Goal: Obtain resource: Download file/media

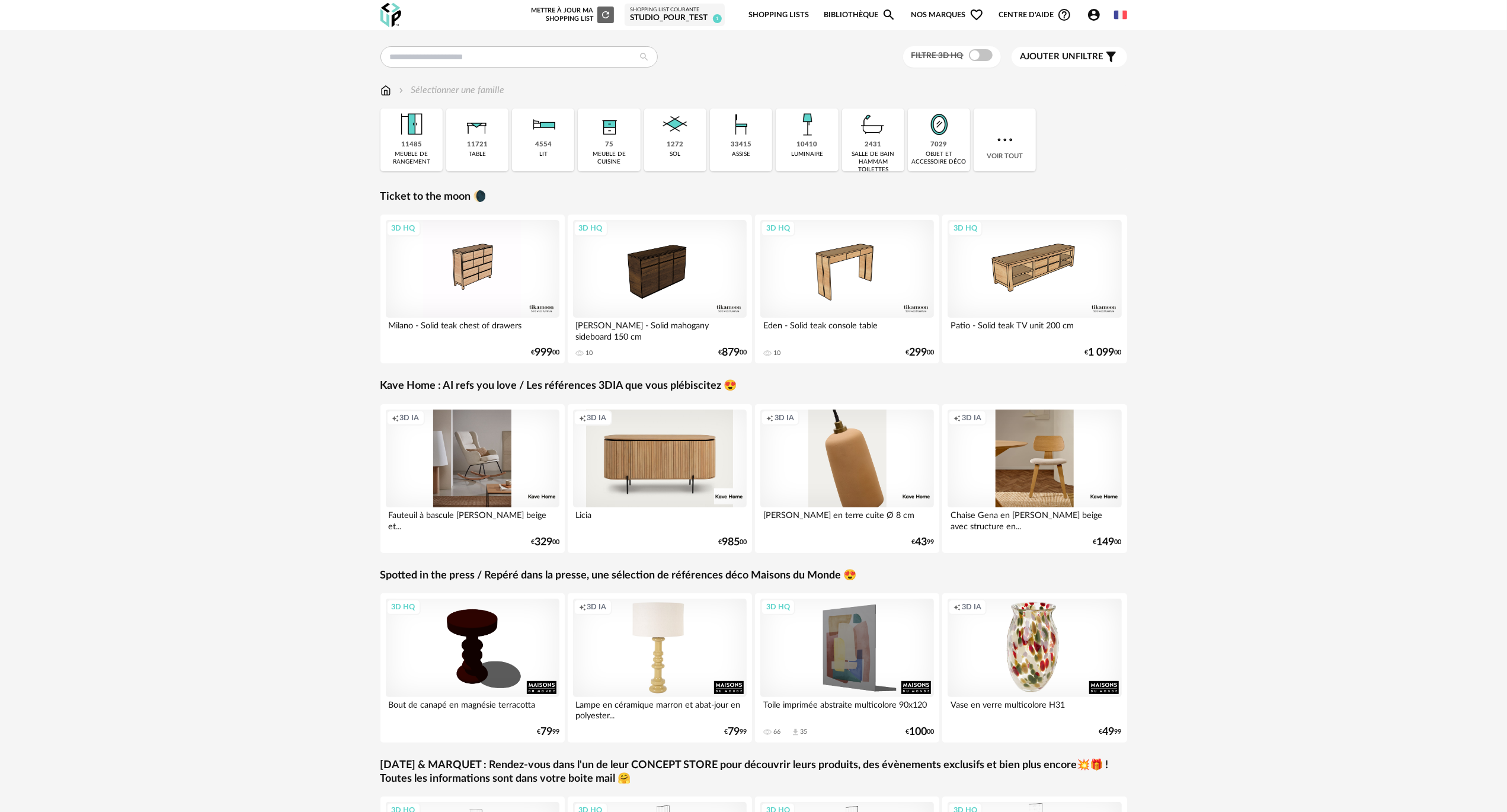
click at [973, 54] on span at bounding box center [980, 55] width 23 height 12
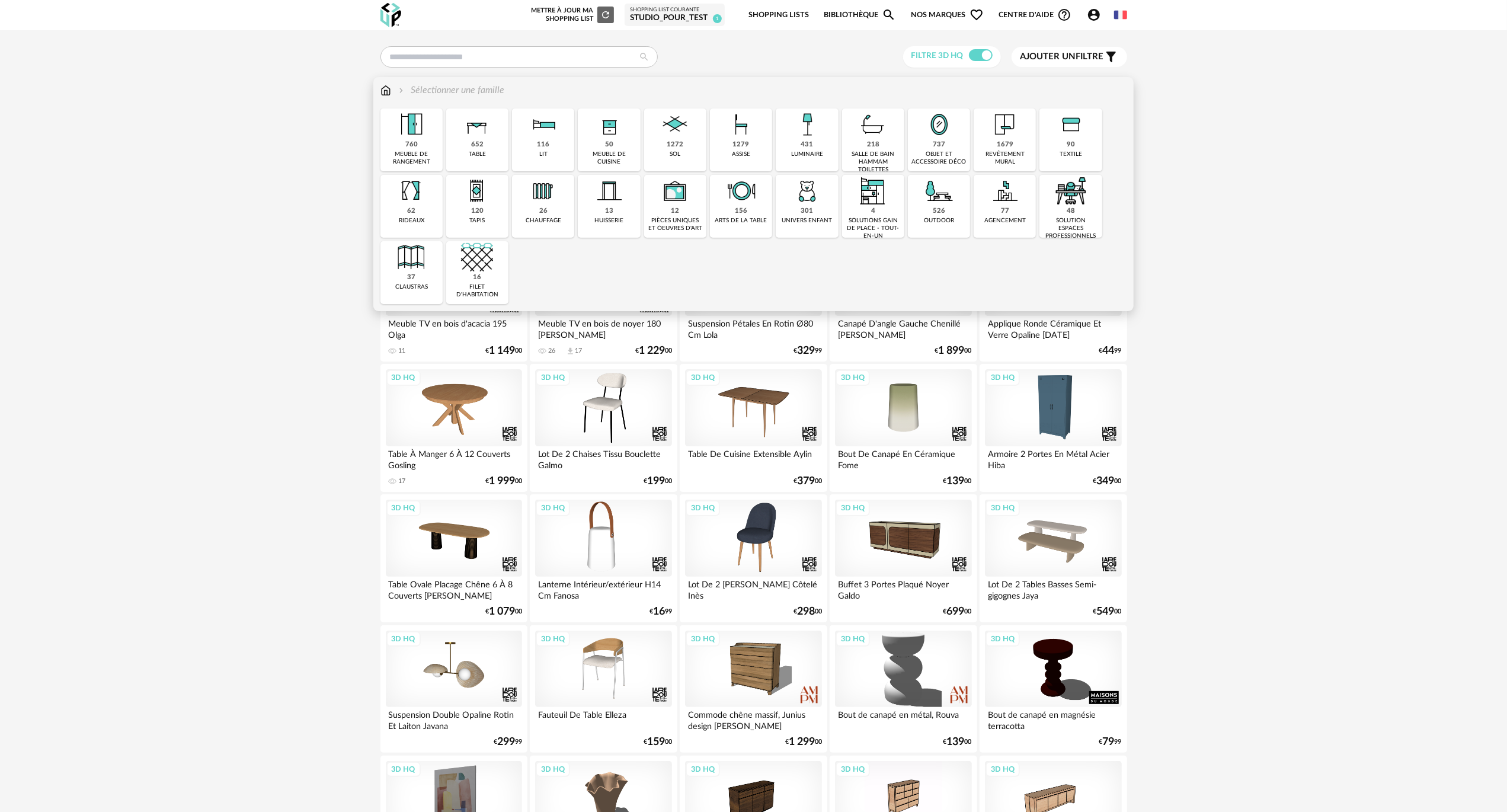
click at [755, 138] on img at bounding box center [741, 124] width 32 height 32
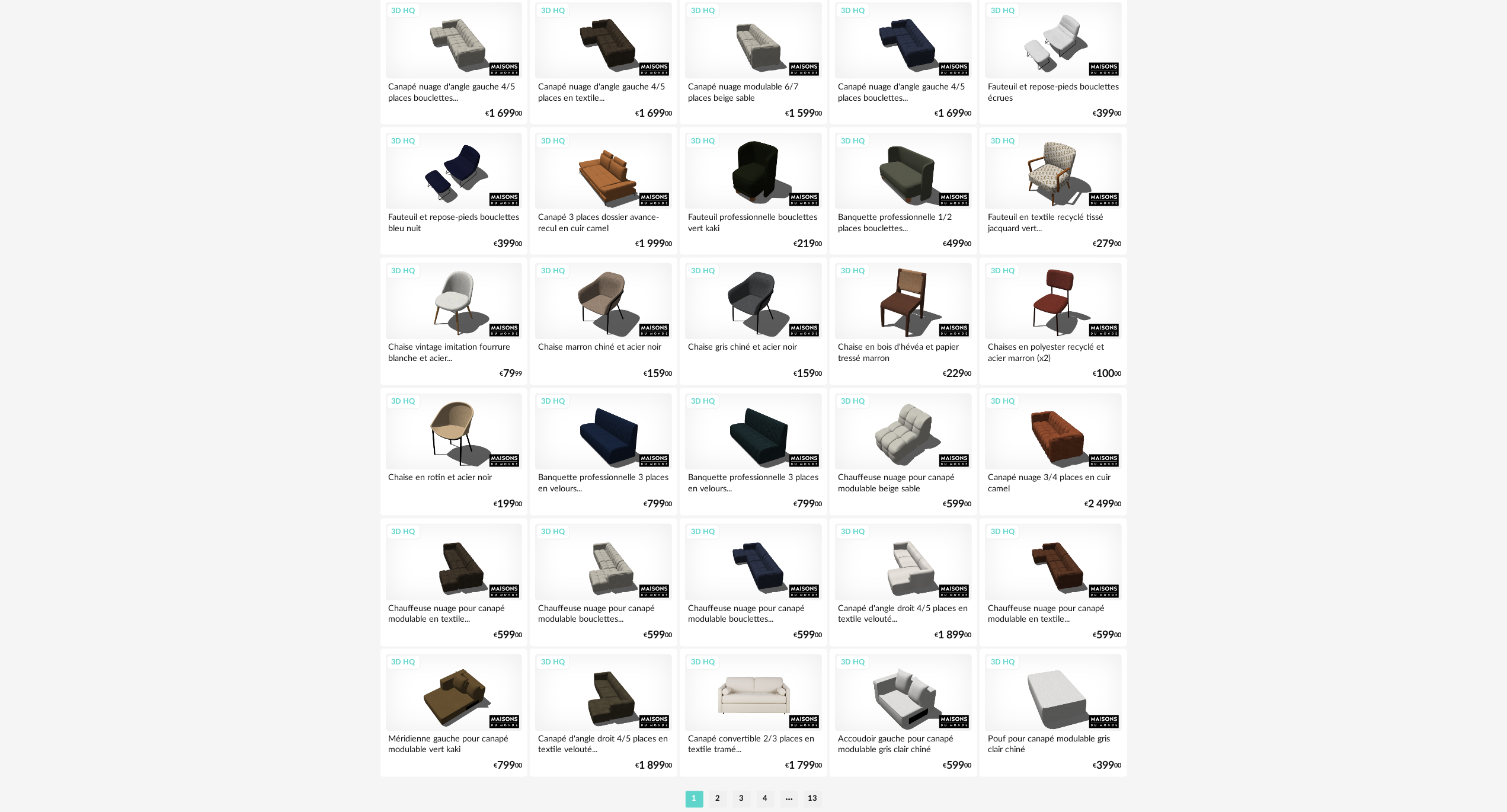
scroll to position [2044, 0]
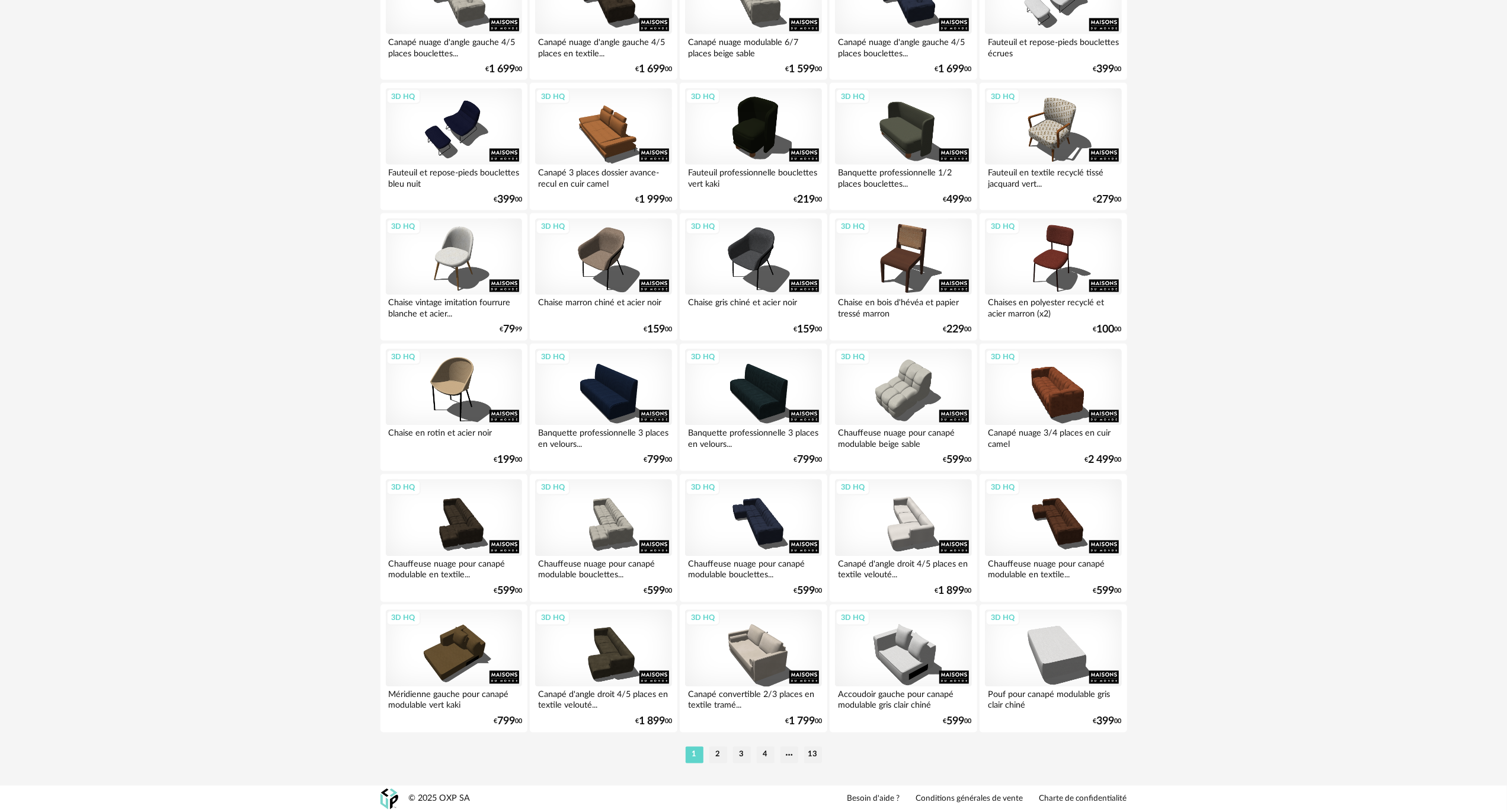
drag, startPoint x: 724, startPoint y: 754, endPoint x: 718, endPoint y: 752, distance: 6.3
click at [722, 755] on li "2" at bounding box center [718, 754] width 18 height 16
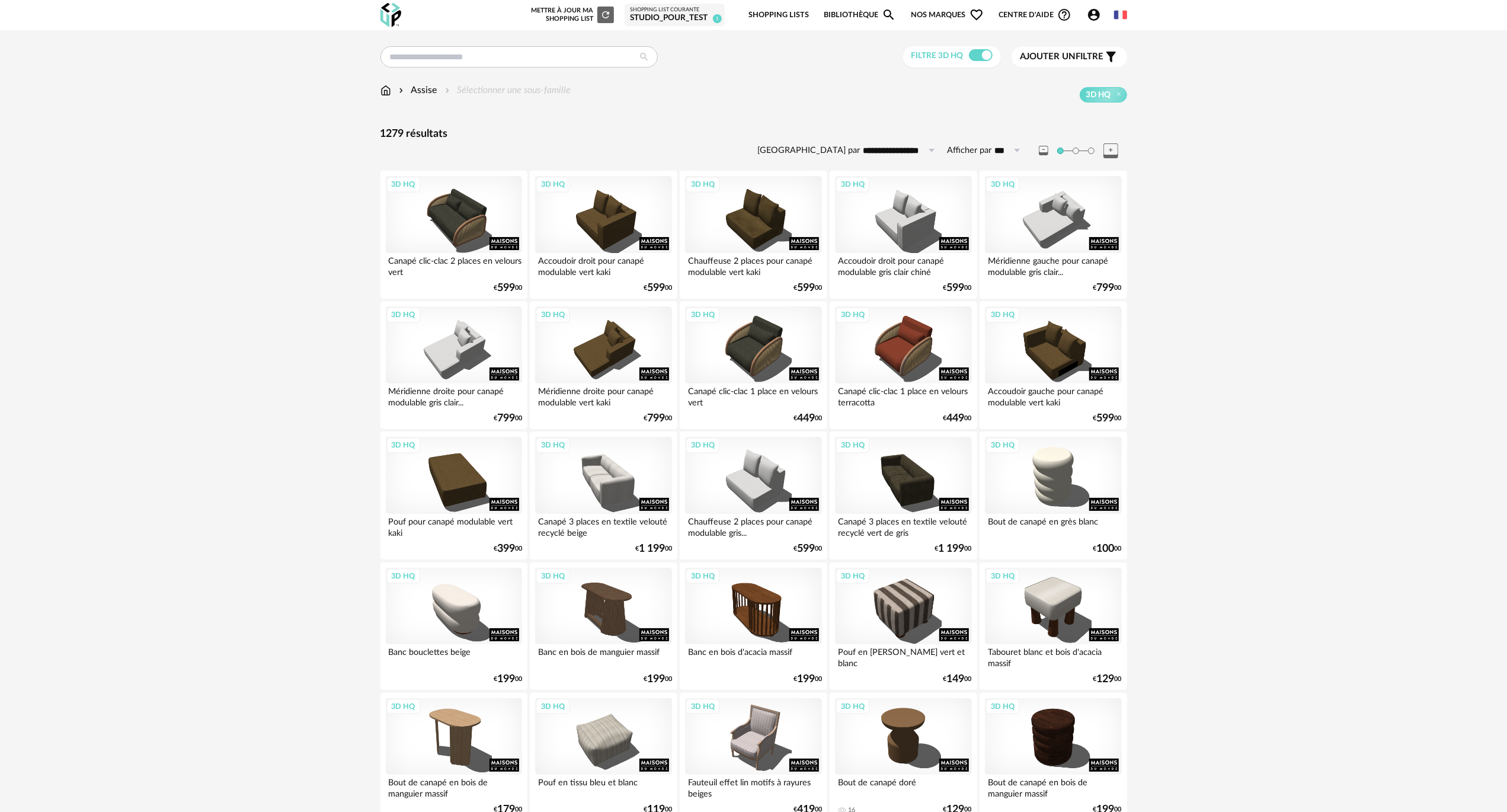
click at [886, 147] on input "**********" at bounding box center [901, 150] width 82 height 19
click at [911, 240] on span "Pertinence" at bounding box center [899, 242] width 52 height 10
type input "**********"
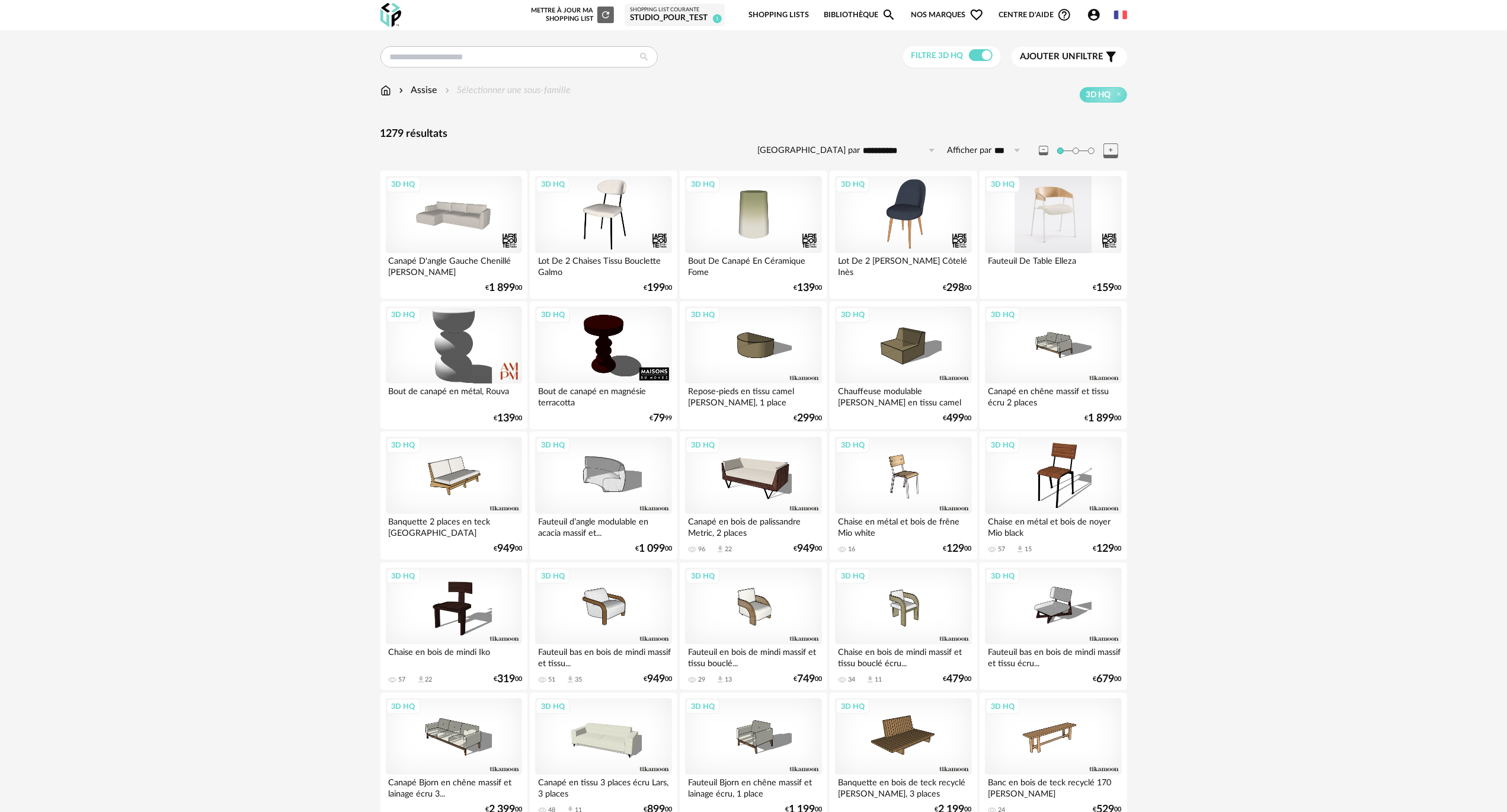
click at [1075, 243] on div "3D HQ" at bounding box center [1053, 214] width 136 height 77
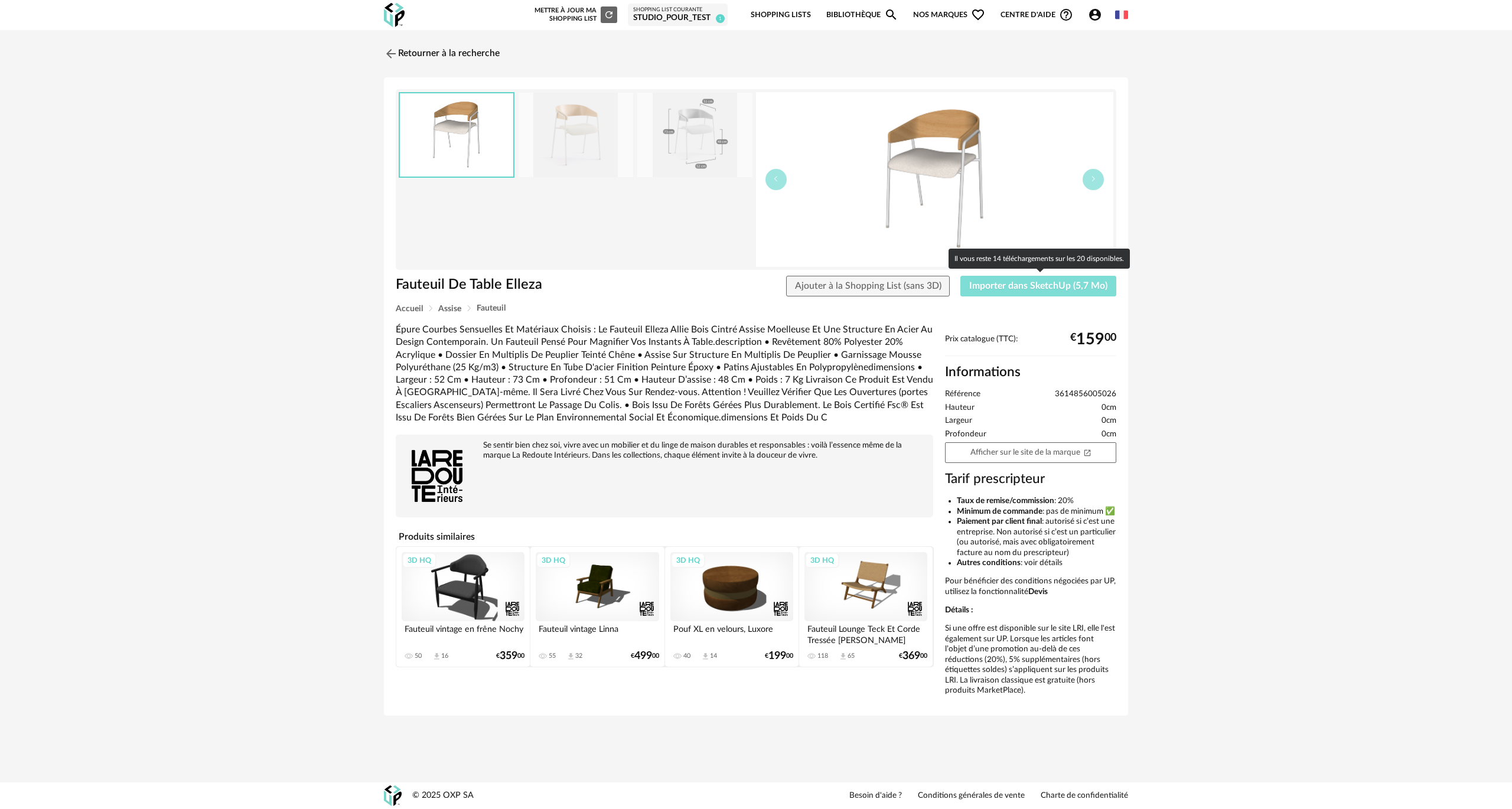
click at [1030, 291] on button "Importer dans SketchUp (5,7 Mo)" at bounding box center [1038, 286] width 156 height 21
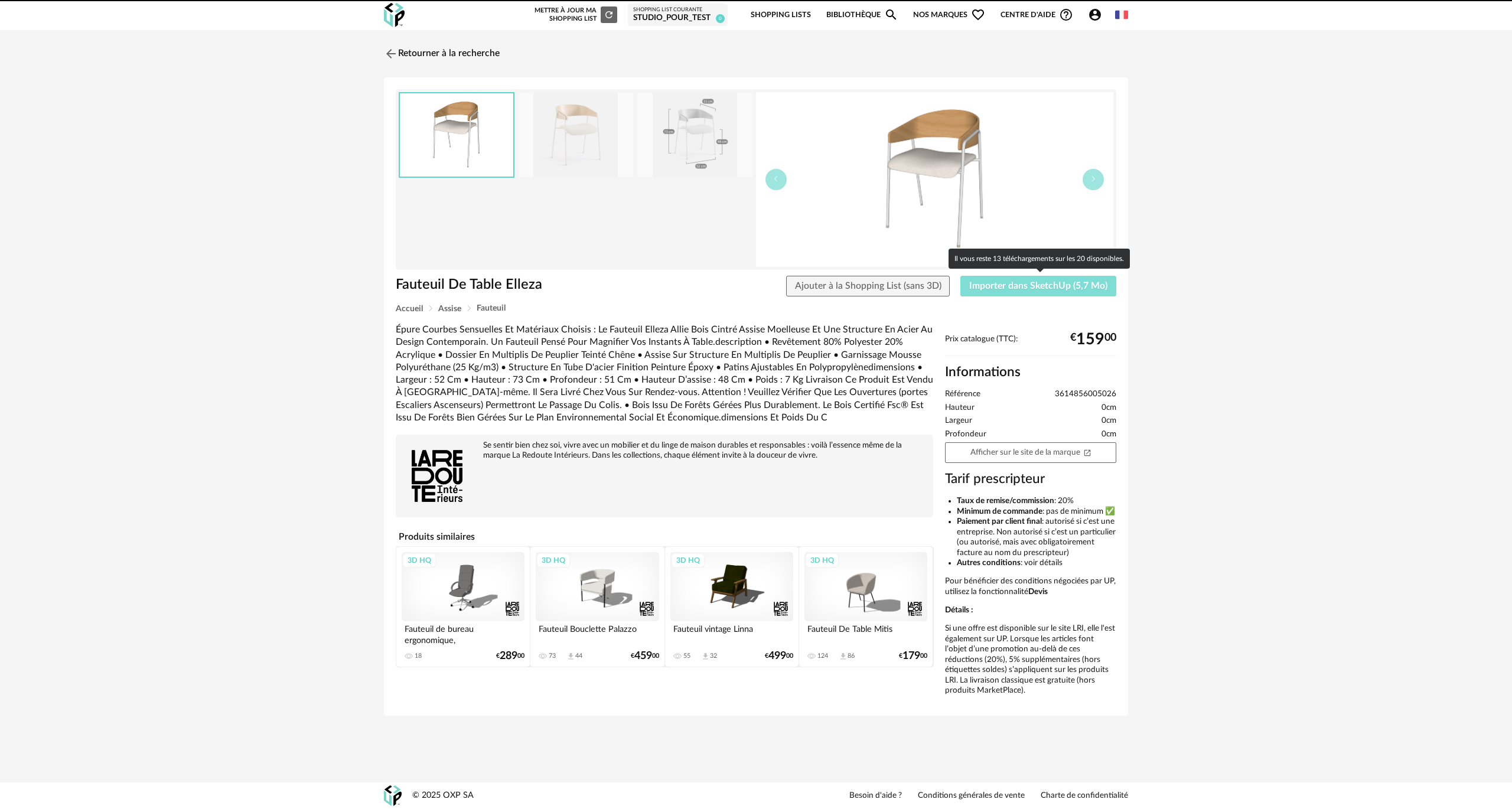
click at [1015, 292] on button "Importer dans SketchUp (5,7 Mo)" at bounding box center [1038, 286] width 156 height 21
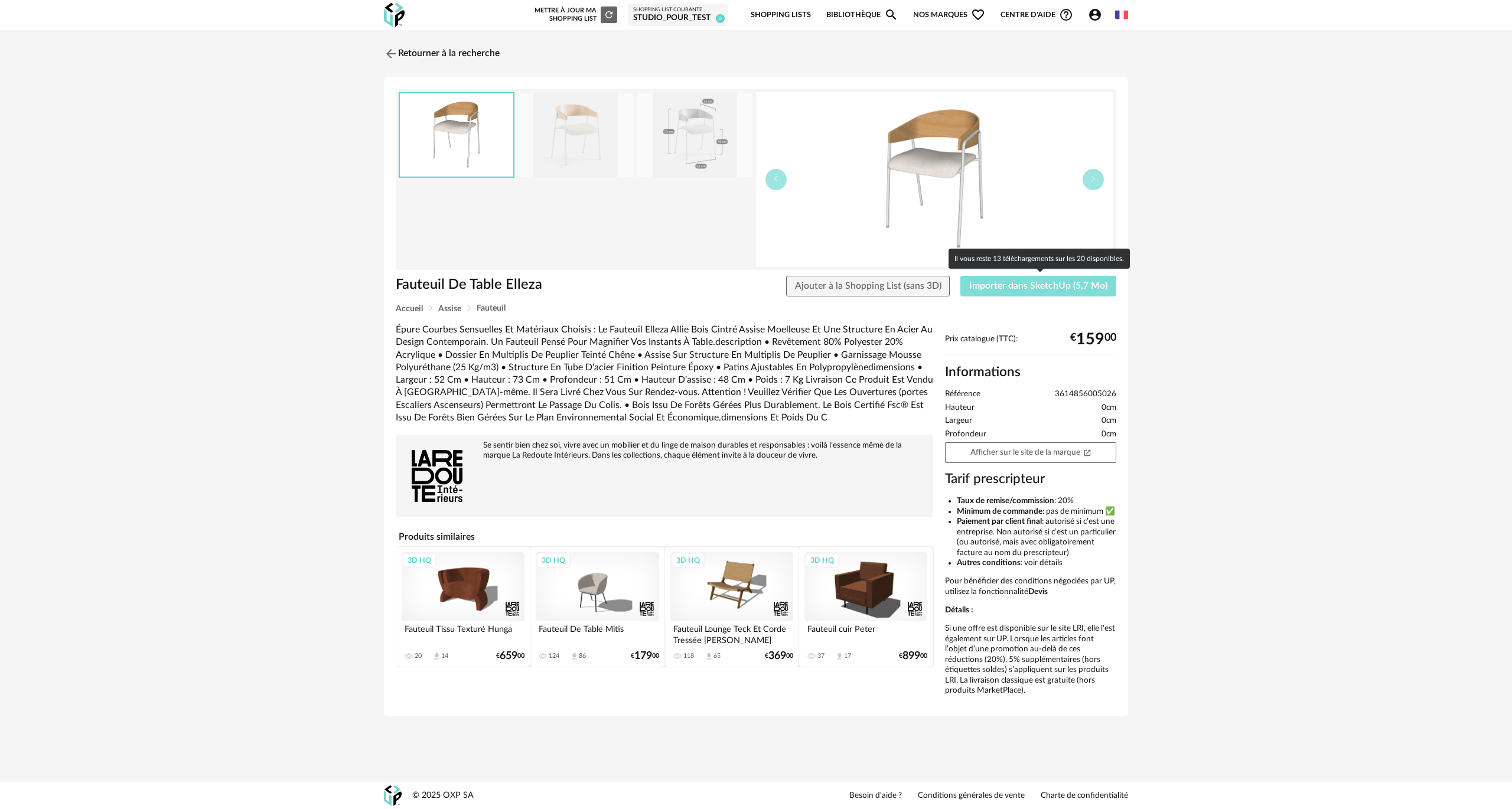
click at [1042, 284] on span "Importer dans SketchUp (5,7 Mo)" at bounding box center [1038, 285] width 138 height 9
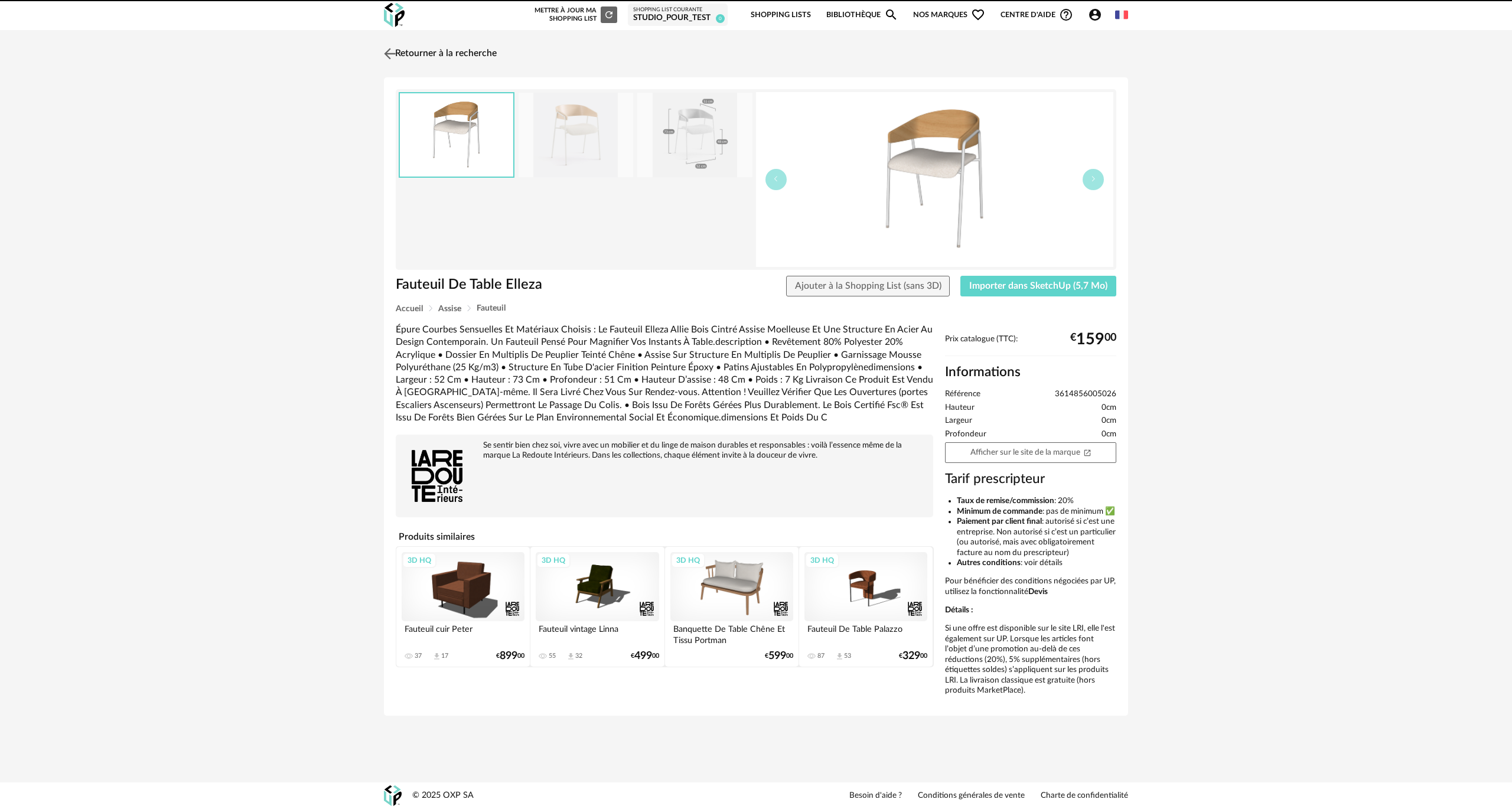
click at [421, 48] on link "Retourner à la recherche" at bounding box center [439, 53] width 116 height 26
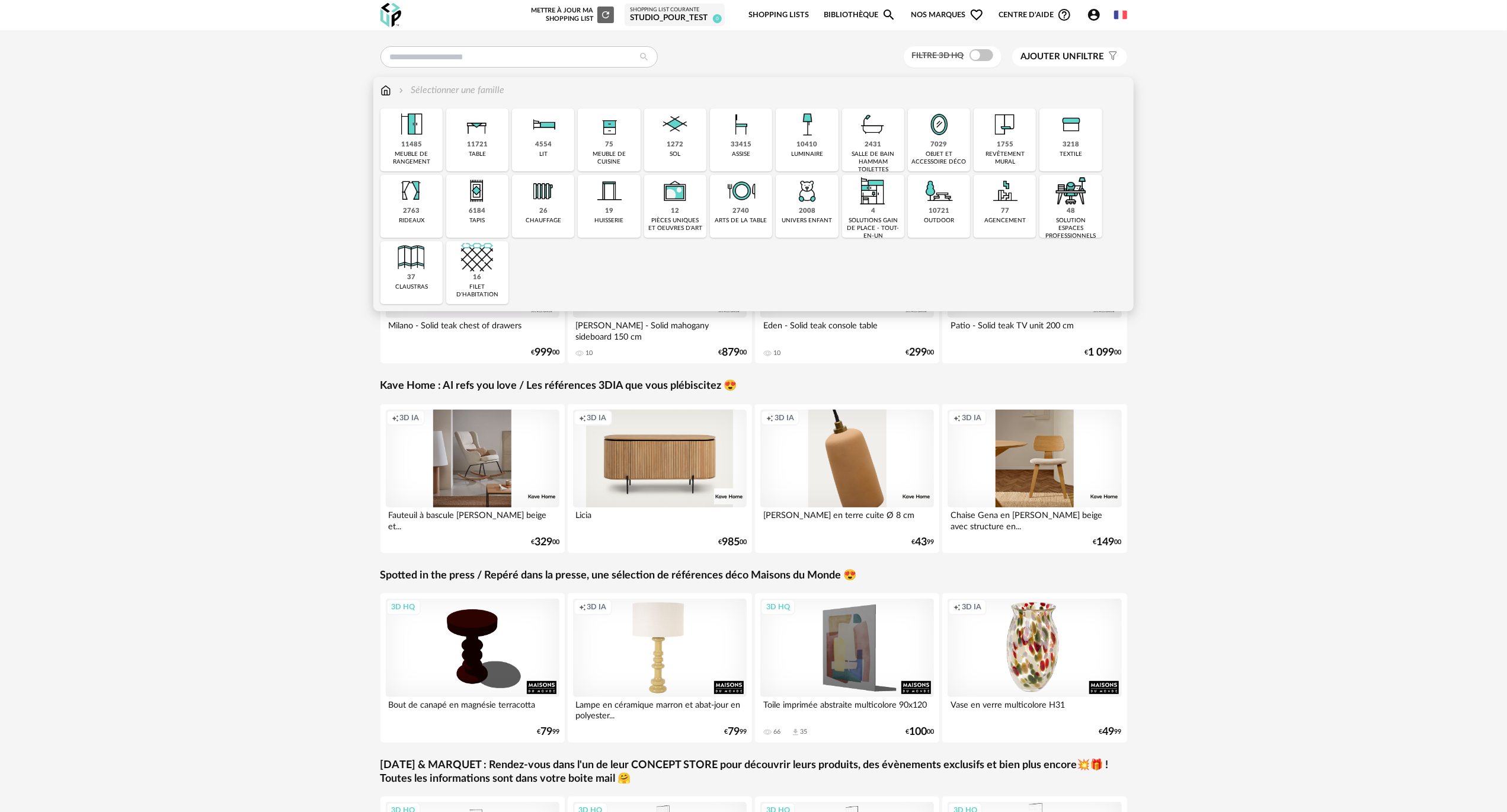
click at [751, 137] on img at bounding box center [741, 124] width 32 height 32
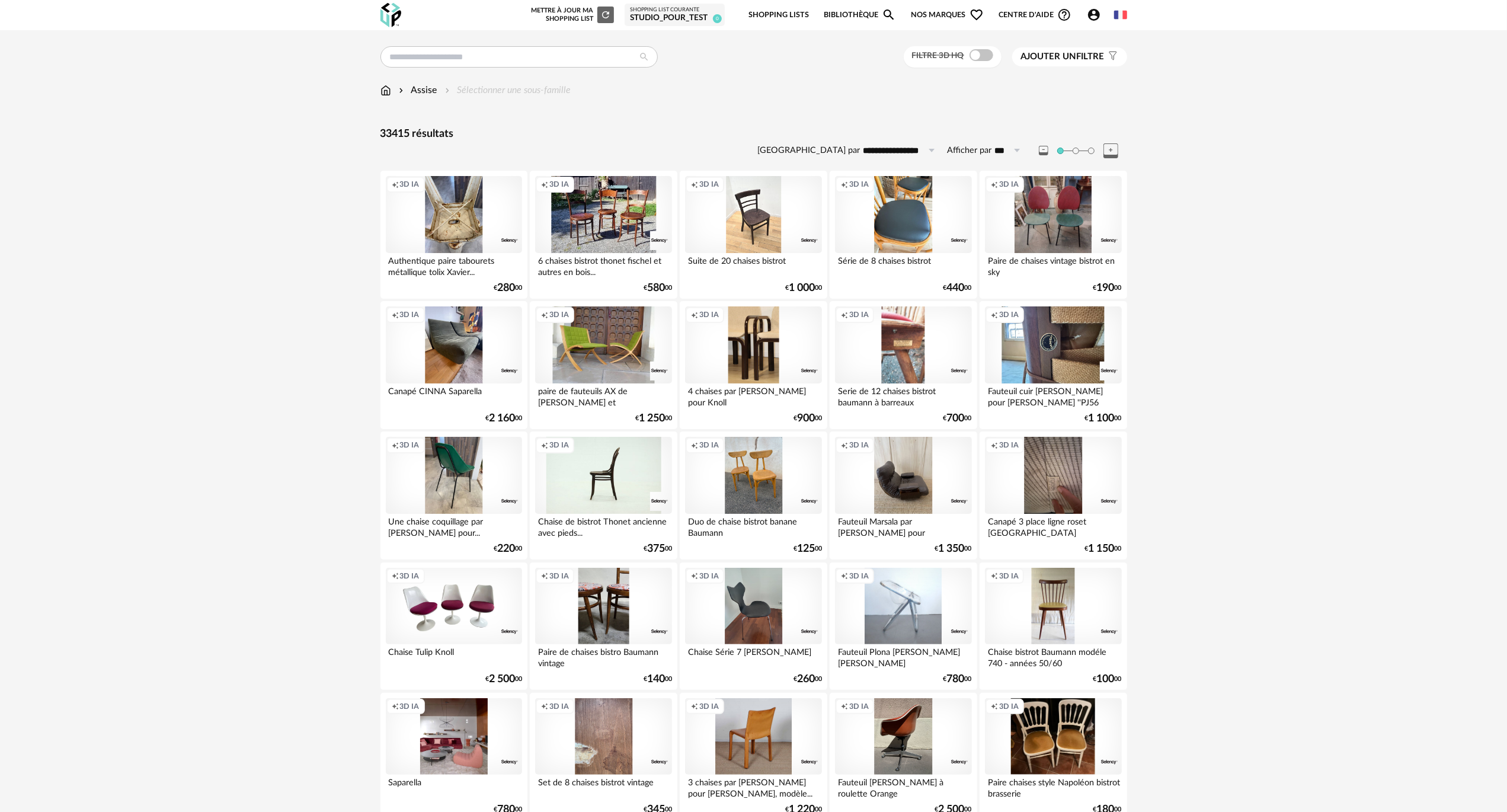
click at [982, 60] on span at bounding box center [981, 55] width 23 height 12
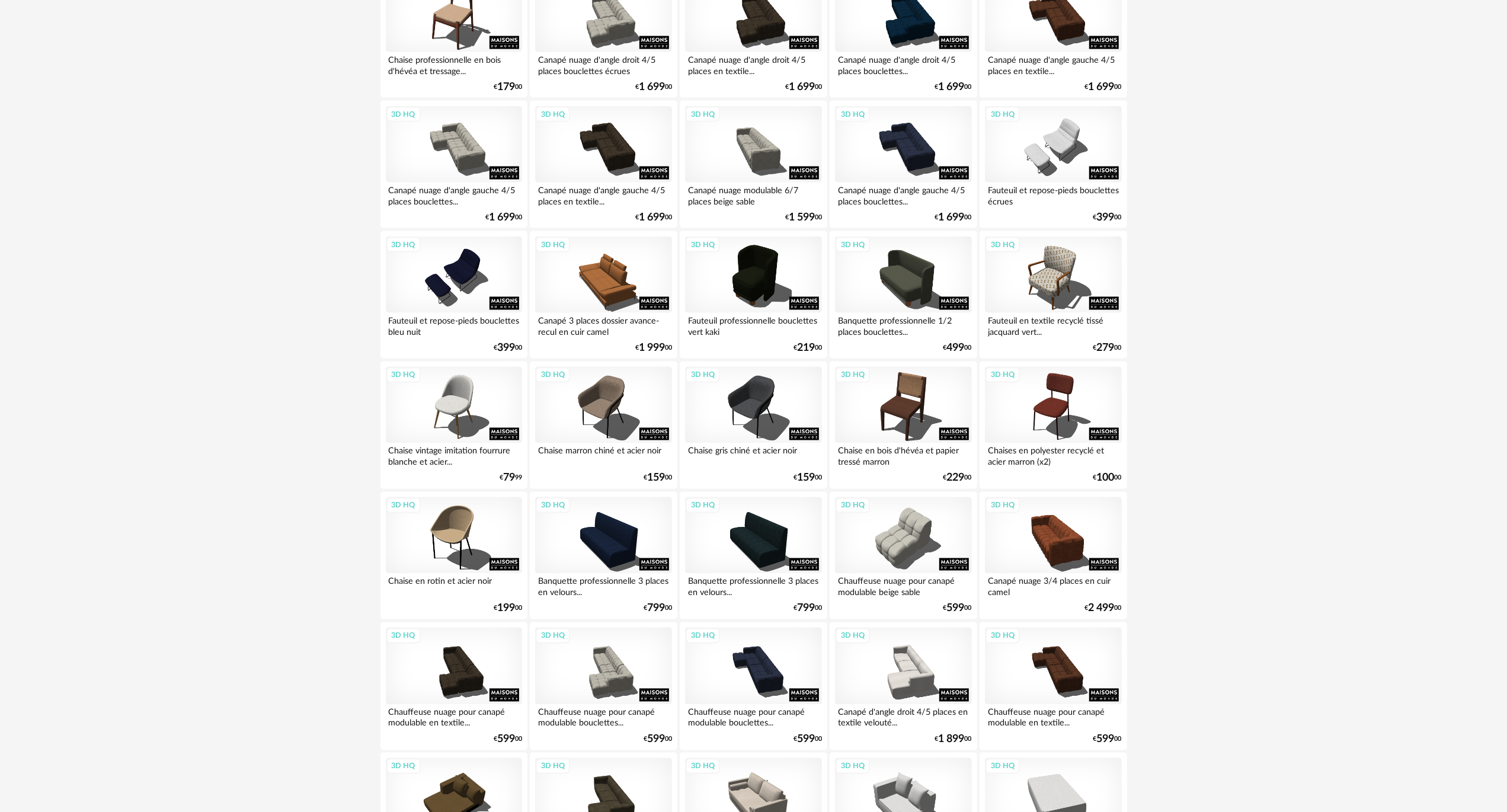
scroll to position [2044, 0]
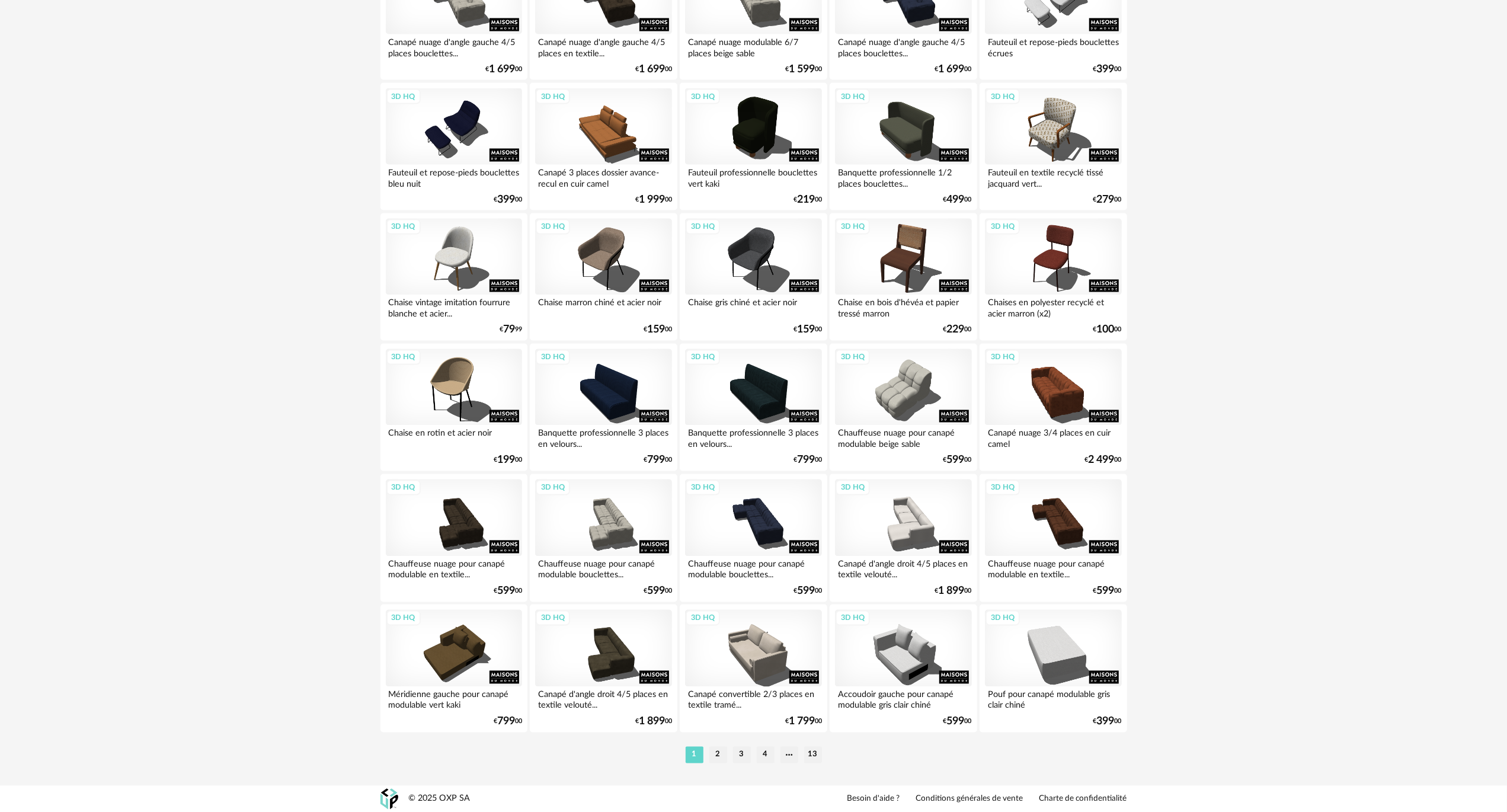
click at [767, 755] on li "4" at bounding box center [766, 754] width 18 height 16
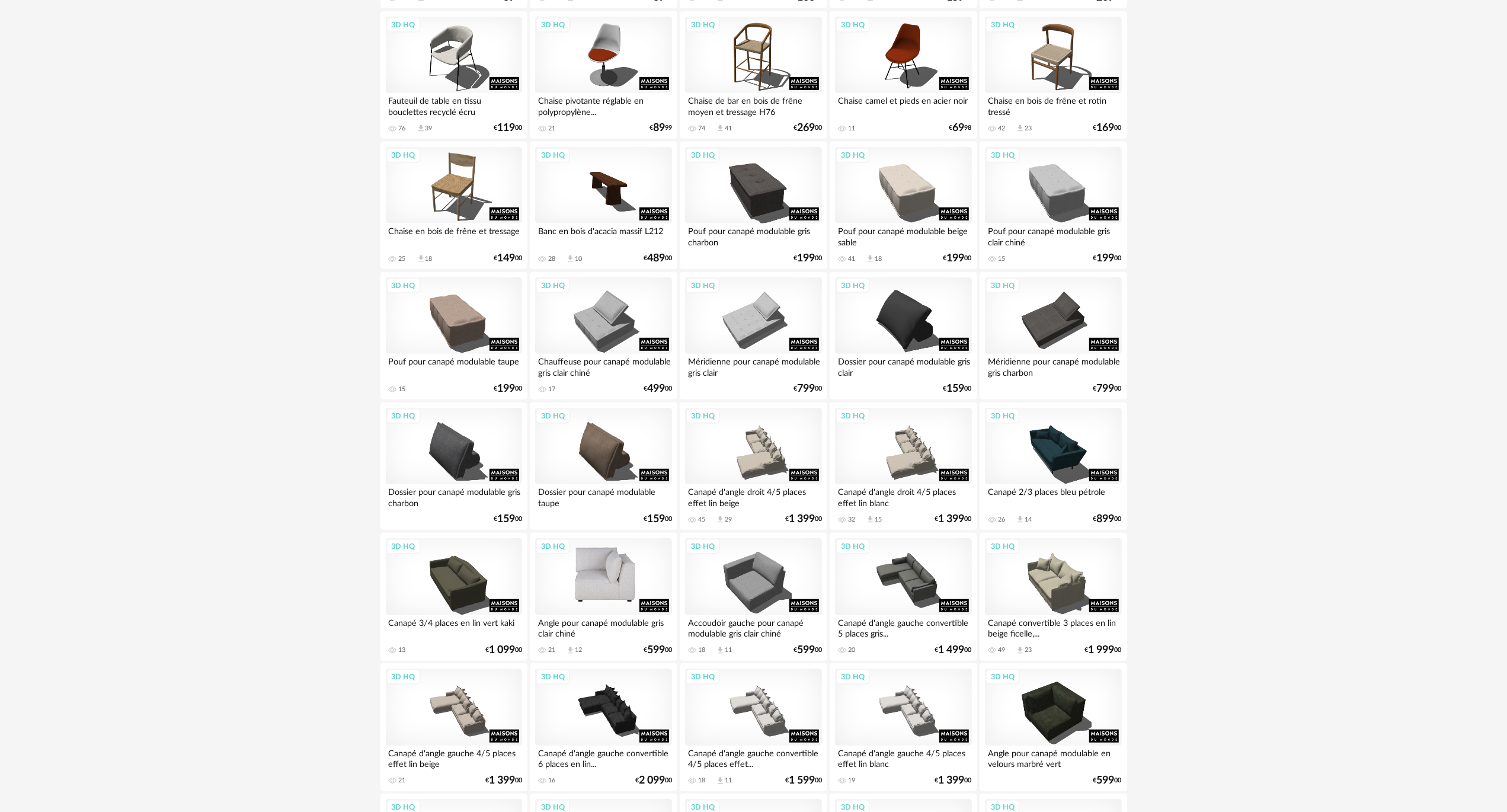
scroll to position [711, 0]
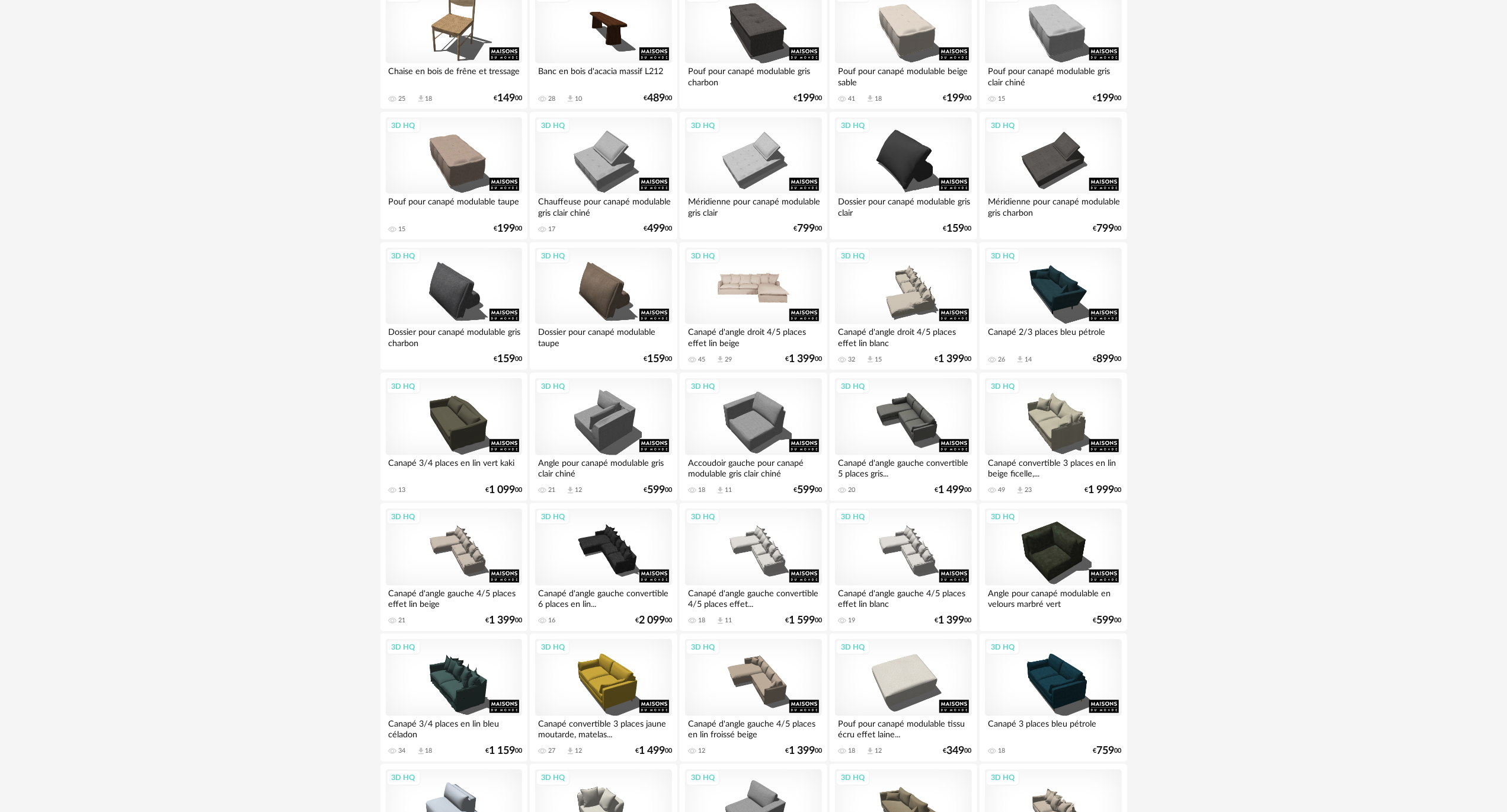
click at [729, 293] on div "3D HQ" at bounding box center [754, 286] width 136 height 77
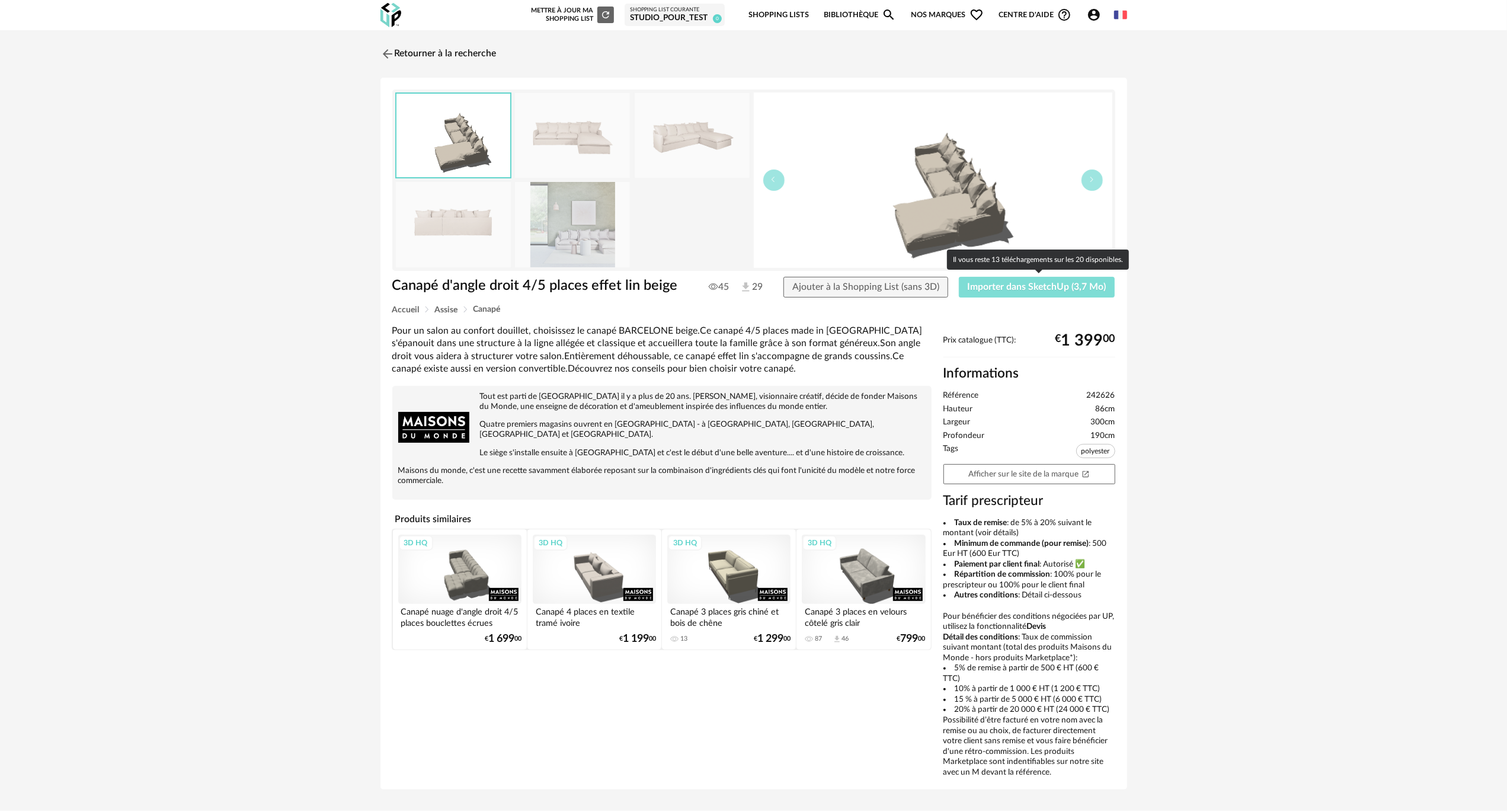
click at [1046, 289] on span "Importer dans SketchUp (3,7 Mo)" at bounding box center [1037, 286] width 139 height 9
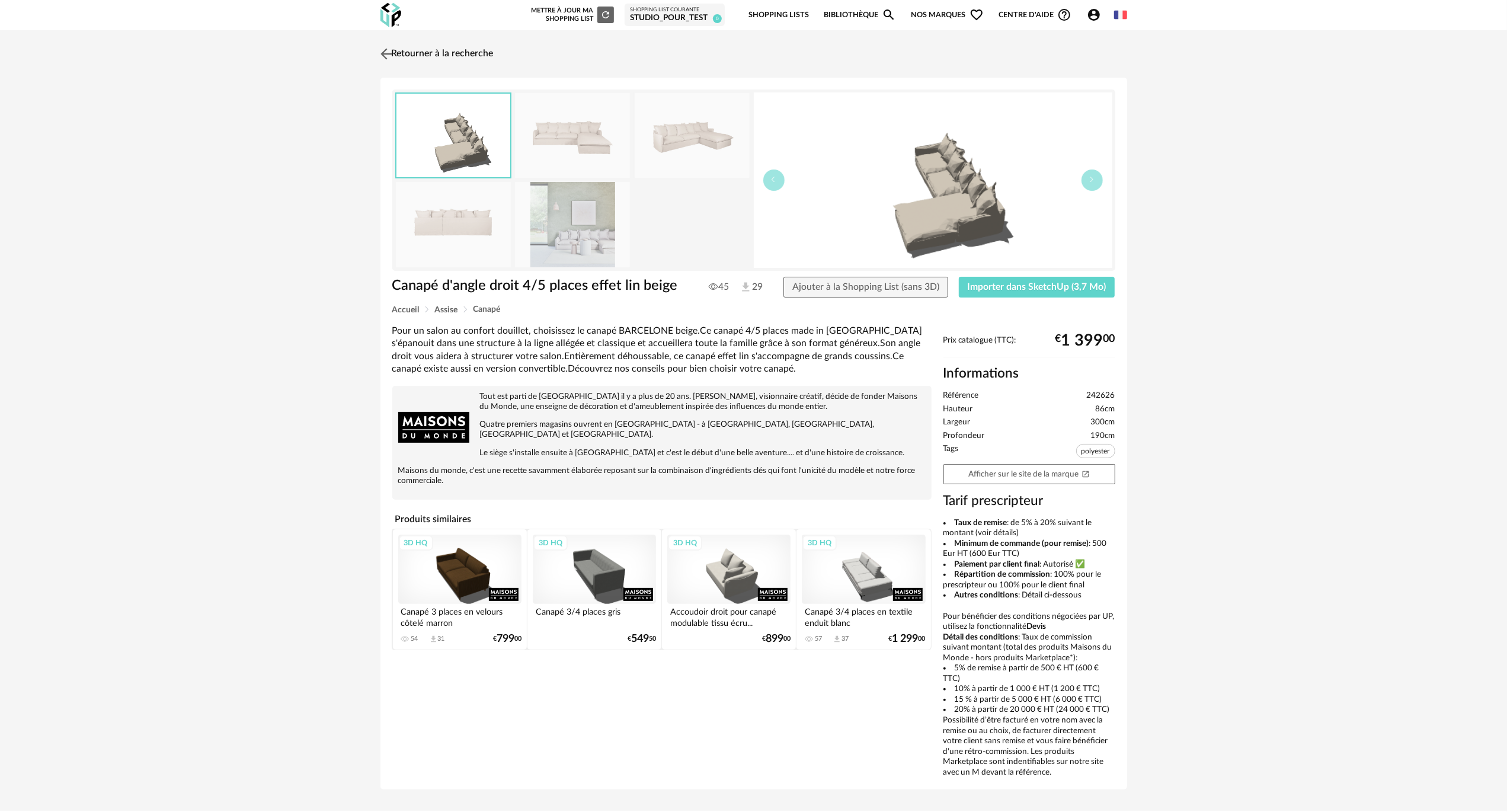
click at [402, 35] on div "Retourner à la recherche Canapé d'angle droit 4/5 places effet lin beige Canapé…" at bounding box center [754, 420] width 1507 height 781
click at [400, 51] on link "Retourner à la recherche" at bounding box center [435, 54] width 117 height 26
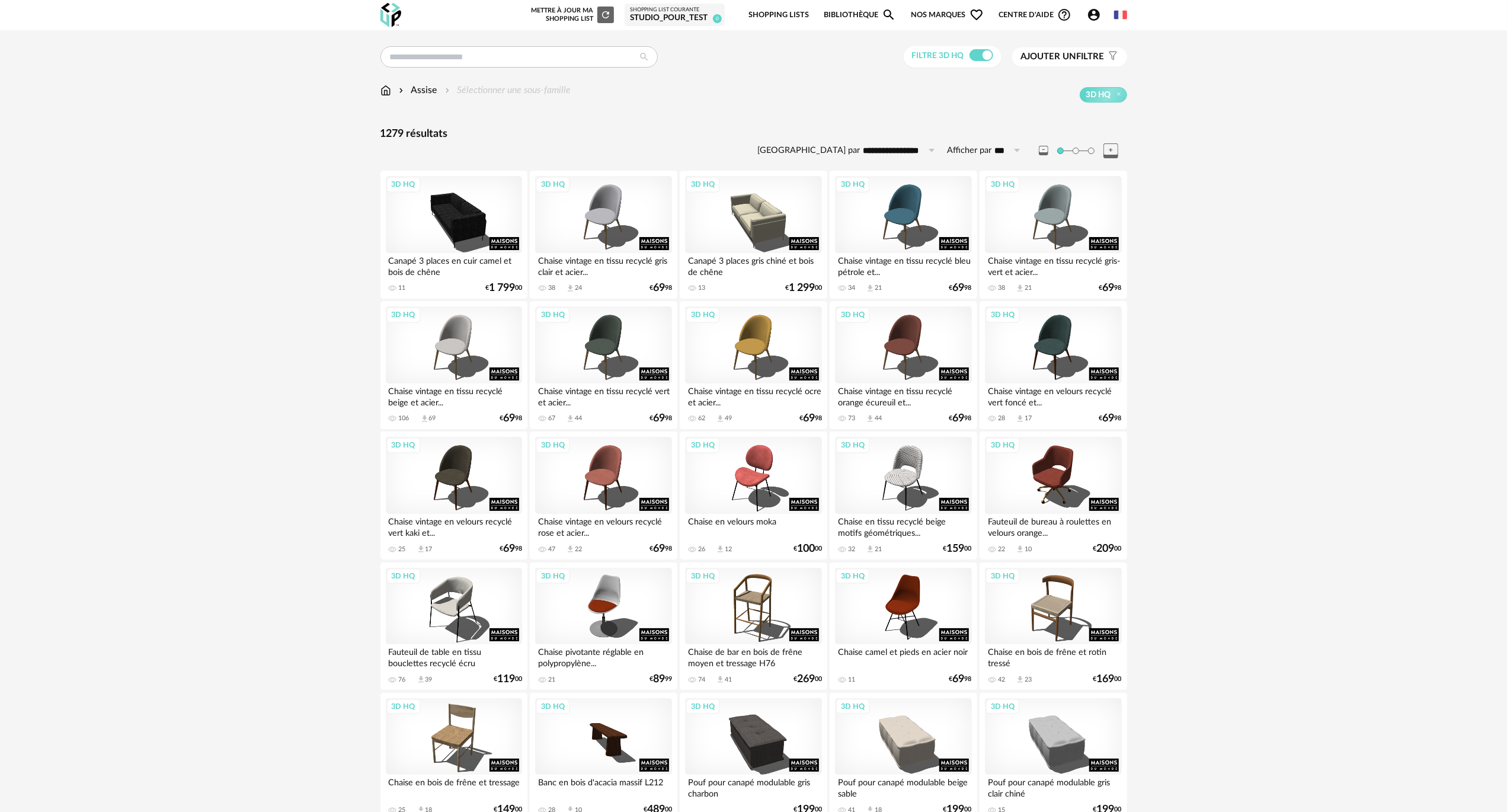
click at [425, 90] on div "Assise" at bounding box center [416, 91] width 41 height 14
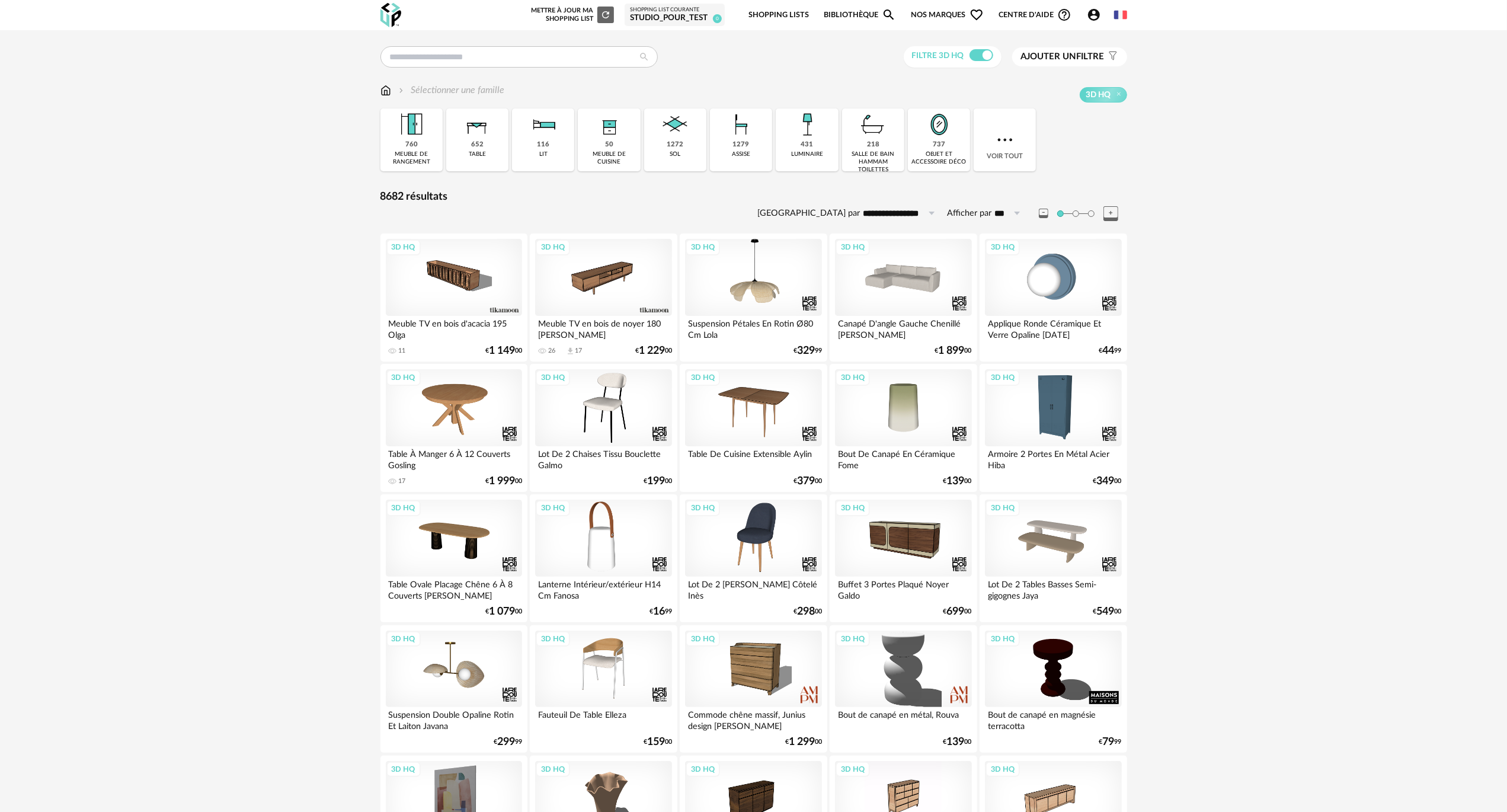
drag, startPoint x: 909, startPoint y: 134, endPoint x: 1252, endPoint y: 171, distance: 345.0
drag, startPoint x: 1252, startPoint y: 171, endPoint x: 994, endPoint y: 134, distance: 260.6
click at [991, 131] on div "Voir tout" at bounding box center [1005, 140] width 62 height 63
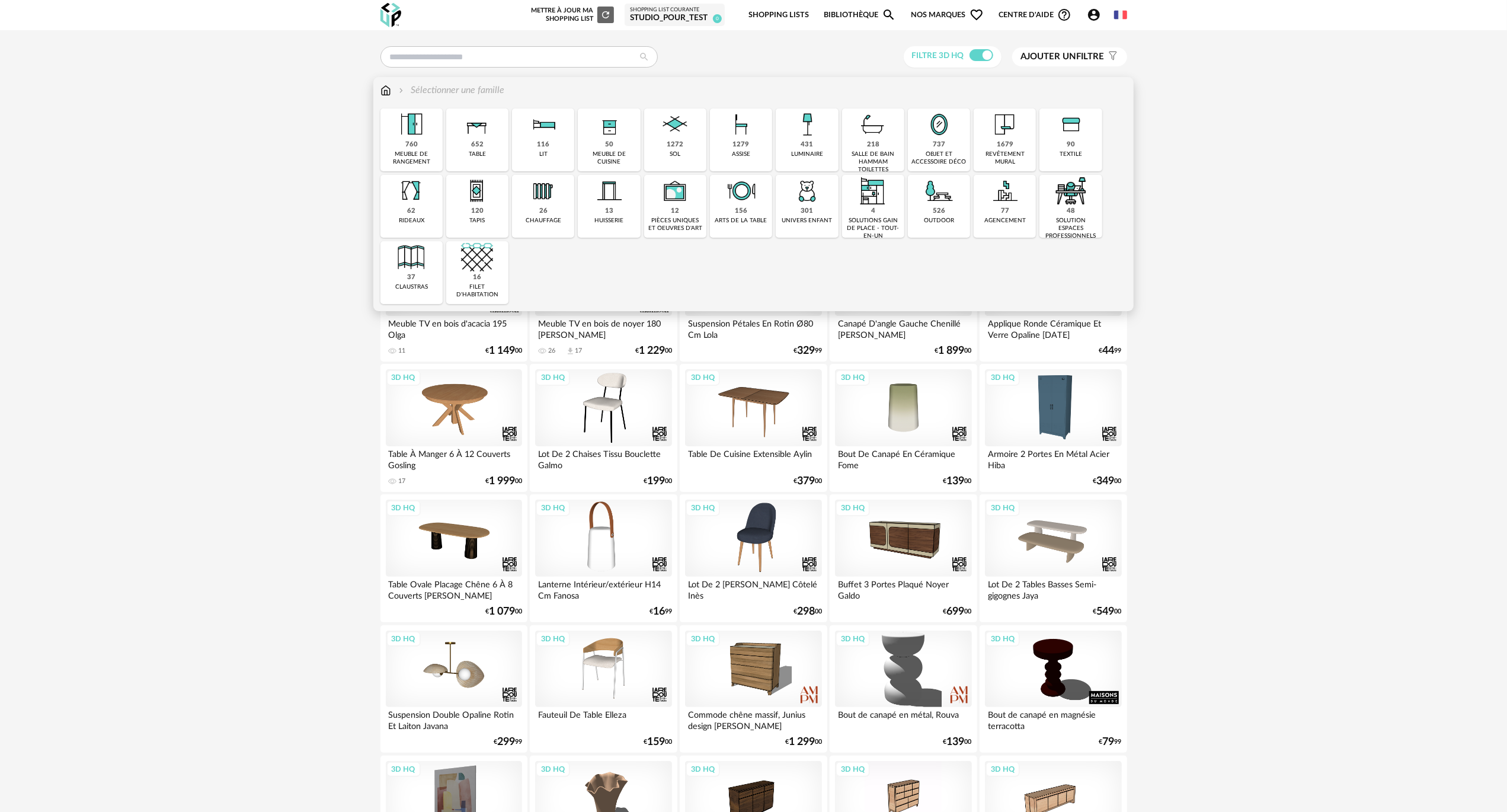
click at [937, 203] on img at bounding box center [939, 191] width 32 height 32
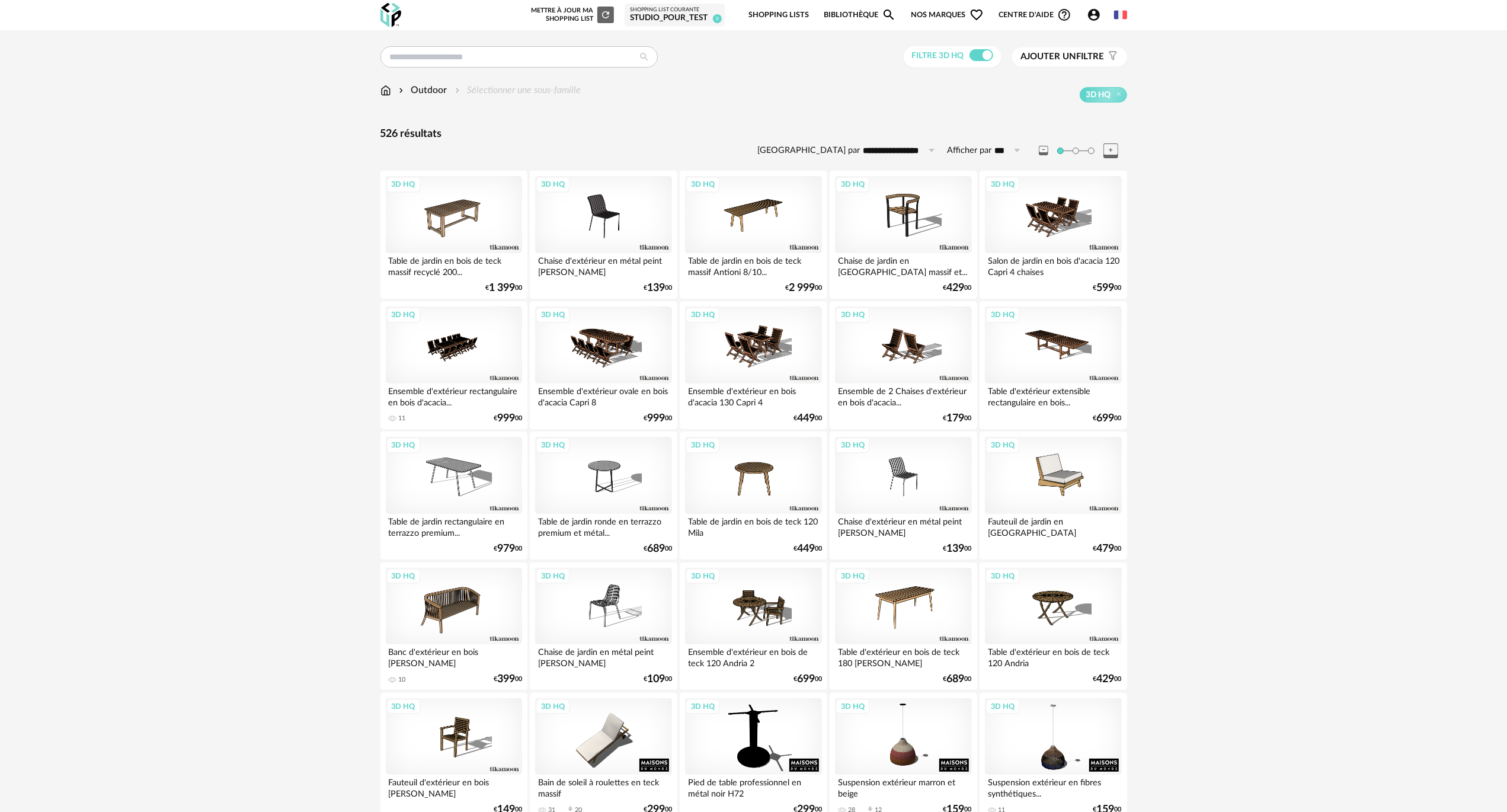
click at [495, 645] on div "Banc d'extérieur en bois [PERSON_NAME]" at bounding box center [454, 656] width 136 height 23
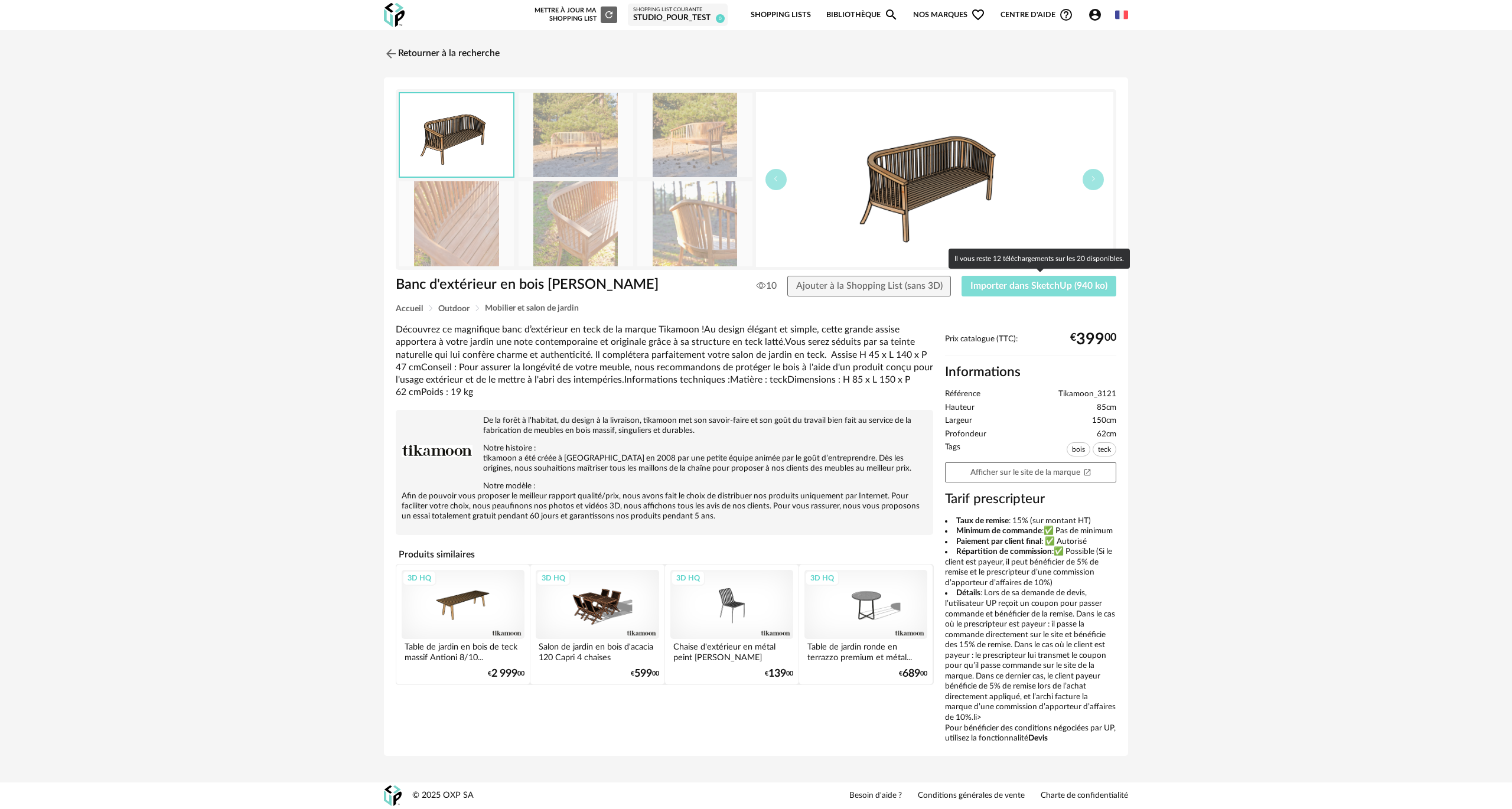
click at [1008, 285] on span "Importer dans SketchUp (940 ko)" at bounding box center [1038, 285] width 137 height 9
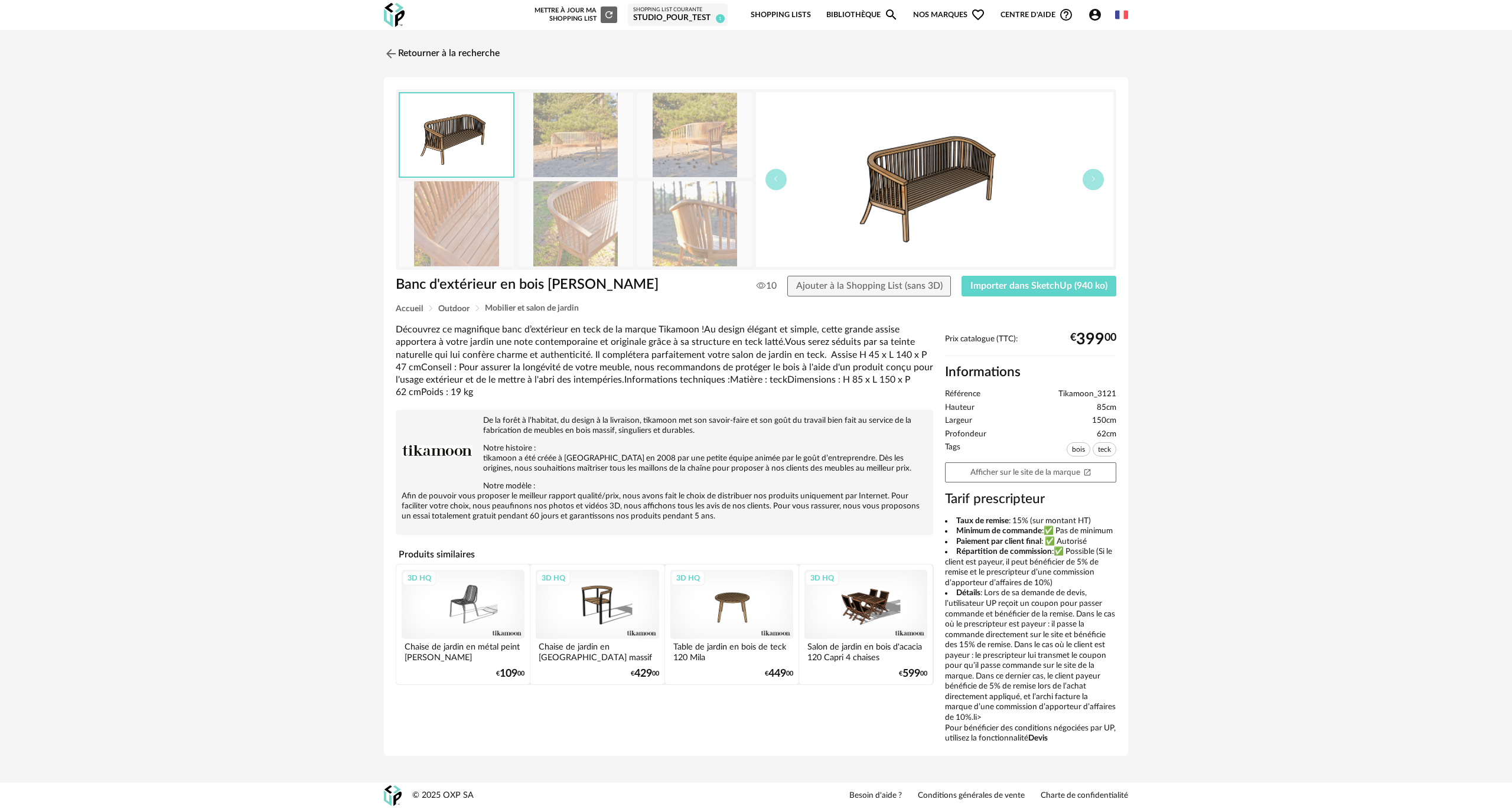
click at [574, 228] on img at bounding box center [575, 224] width 114 height 84
click at [415, 56] on link "Retourner à la recherche" at bounding box center [439, 53] width 116 height 26
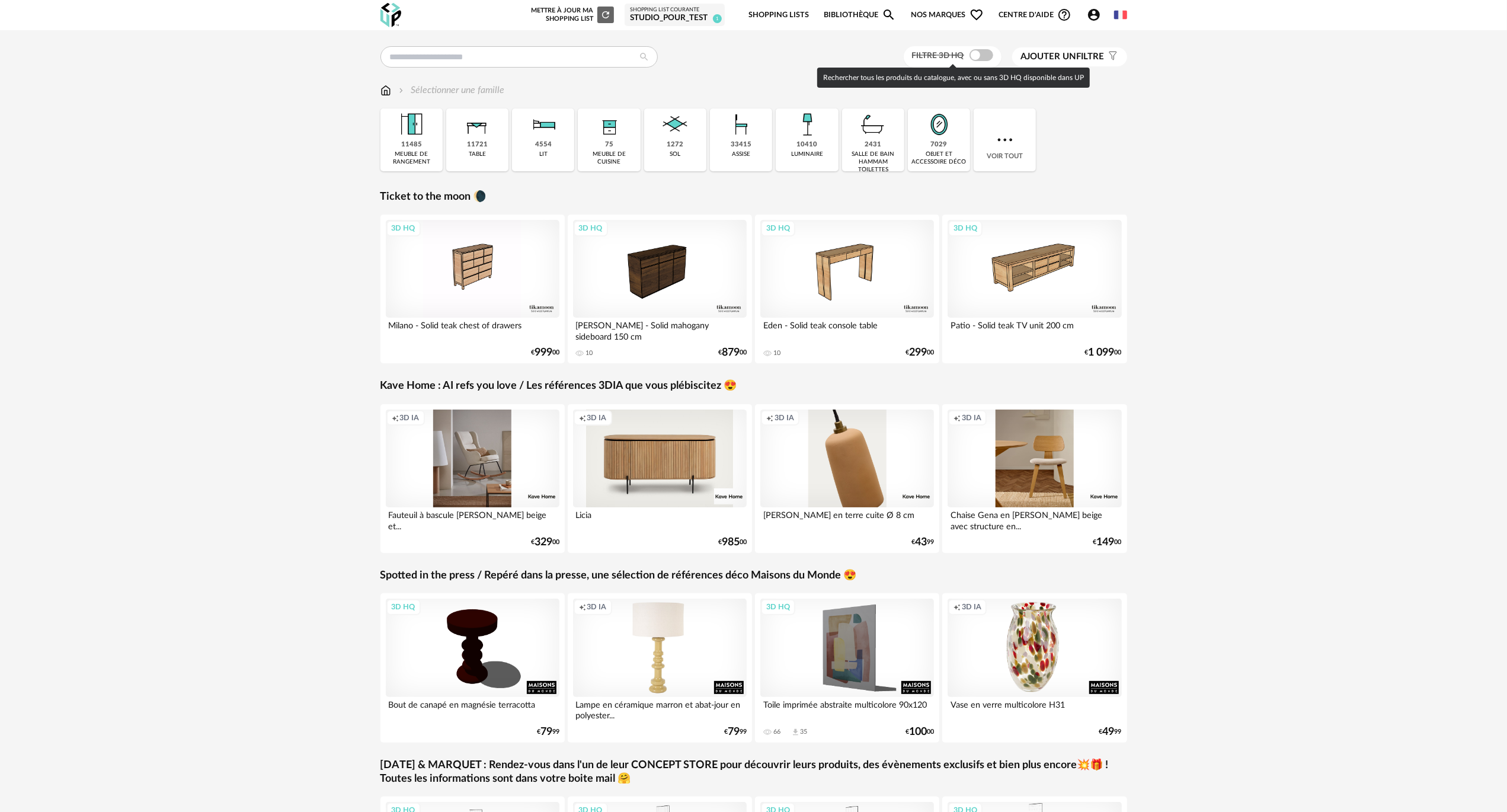
click at [968, 52] on label "Filtre 3D HQ" at bounding box center [955, 55] width 85 height 10
click at [976, 56] on span at bounding box center [981, 55] width 23 height 12
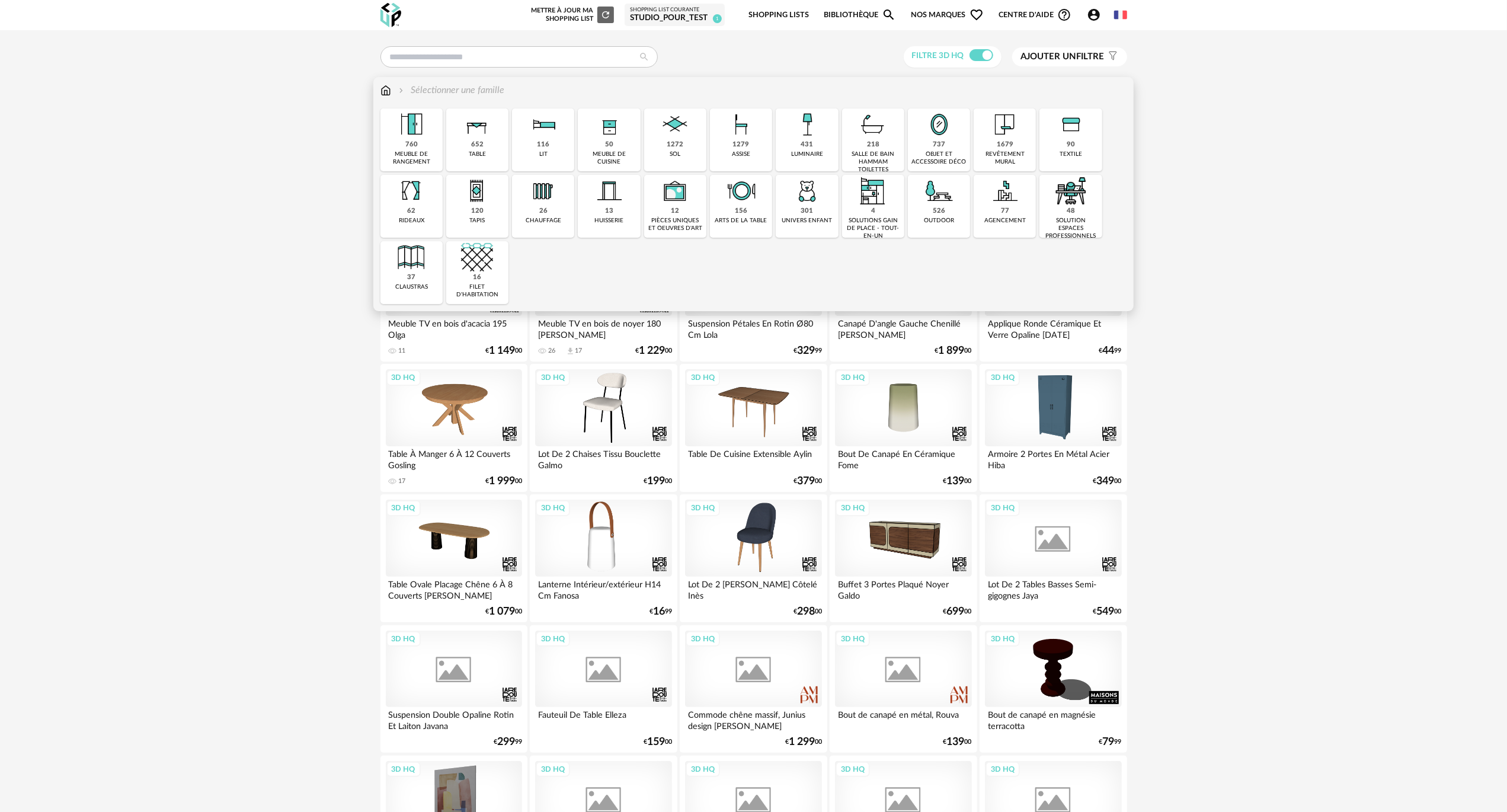
click at [934, 211] on div "526" at bounding box center [939, 211] width 12 height 9
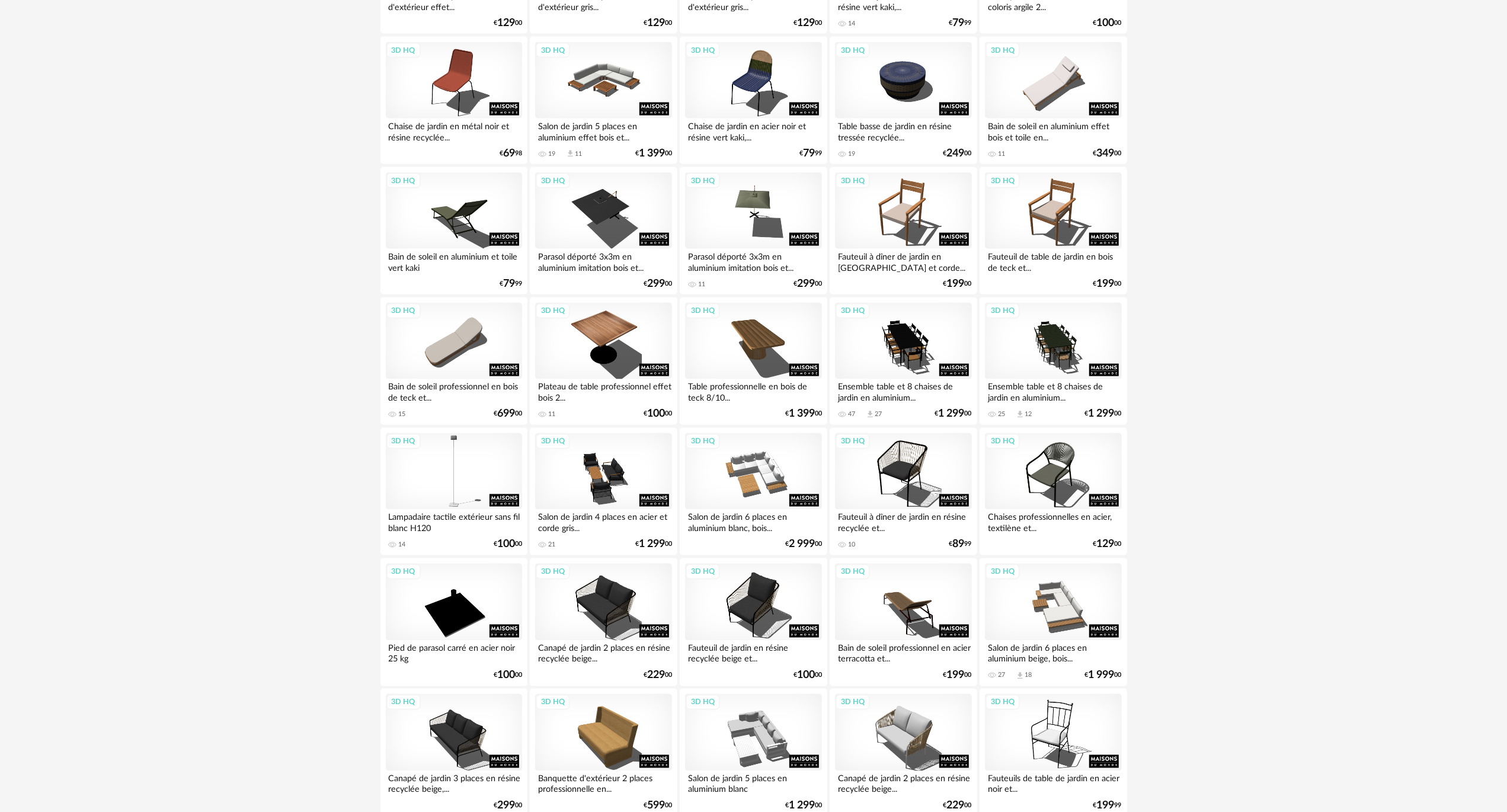
scroll to position [2044, 0]
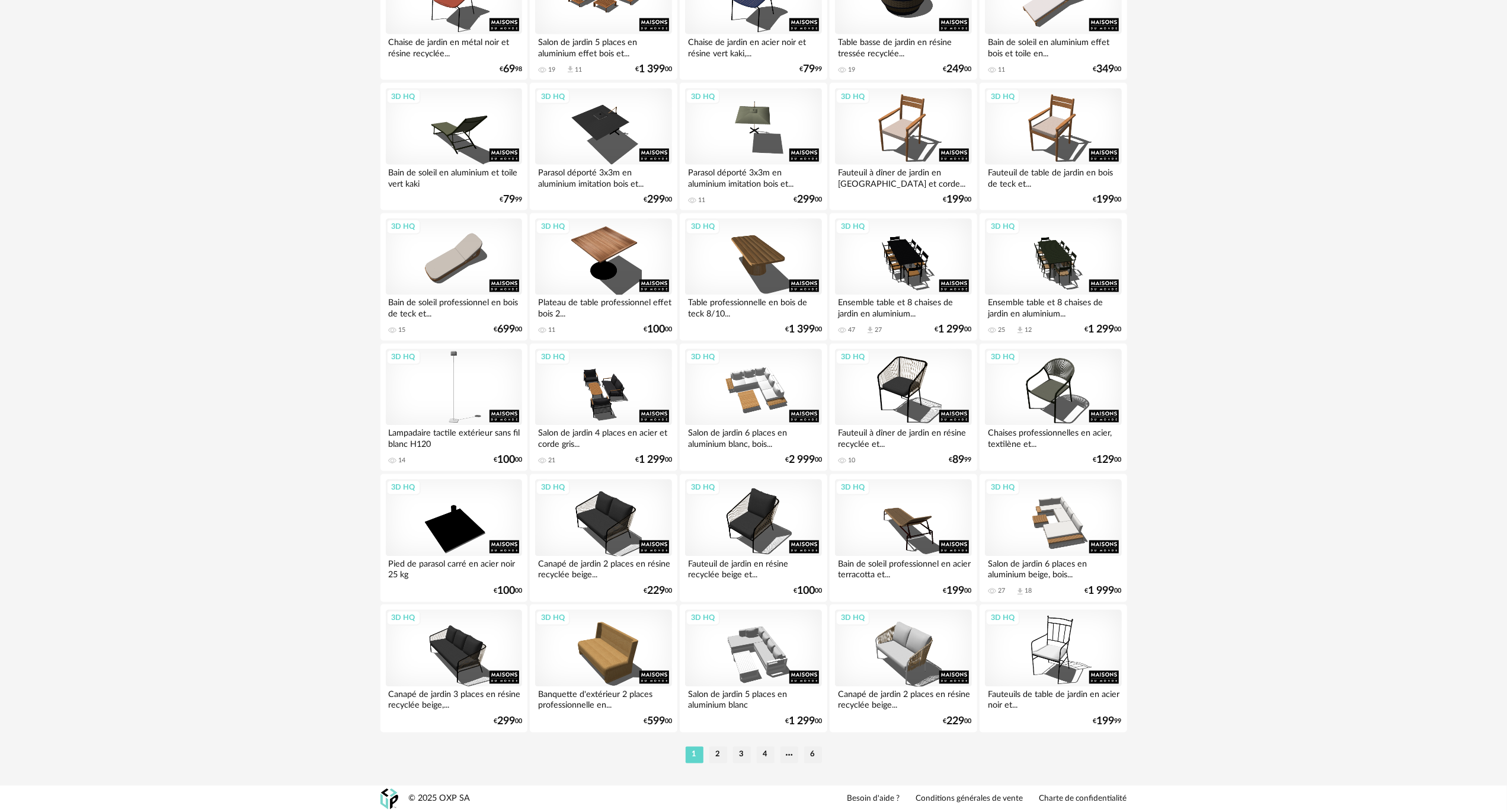
click at [713, 758] on li "2" at bounding box center [718, 754] width 18 height 16
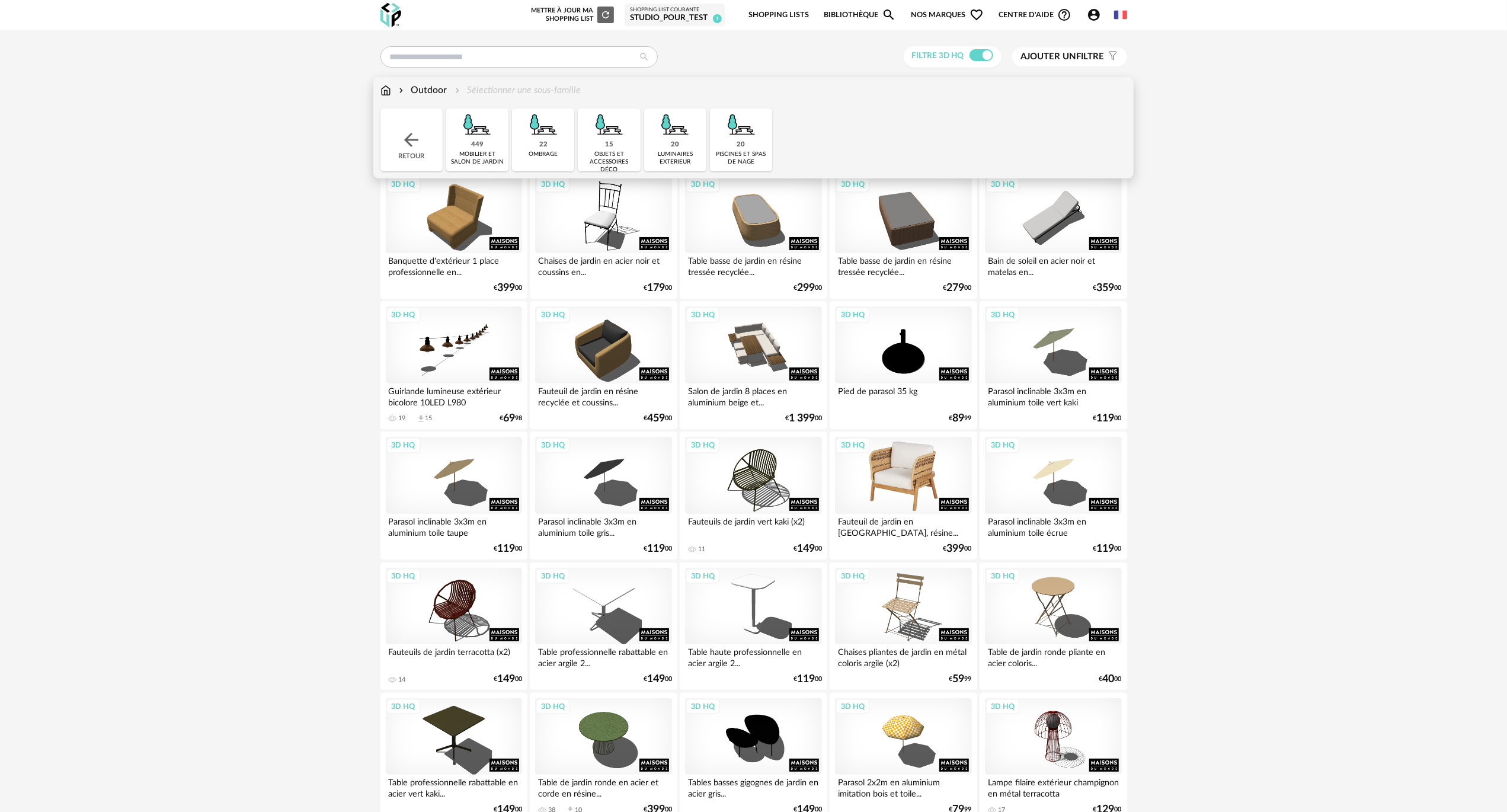
click at [901, 469] on div "3D HQ" at bounding box center [904, 475] width 136 height 77
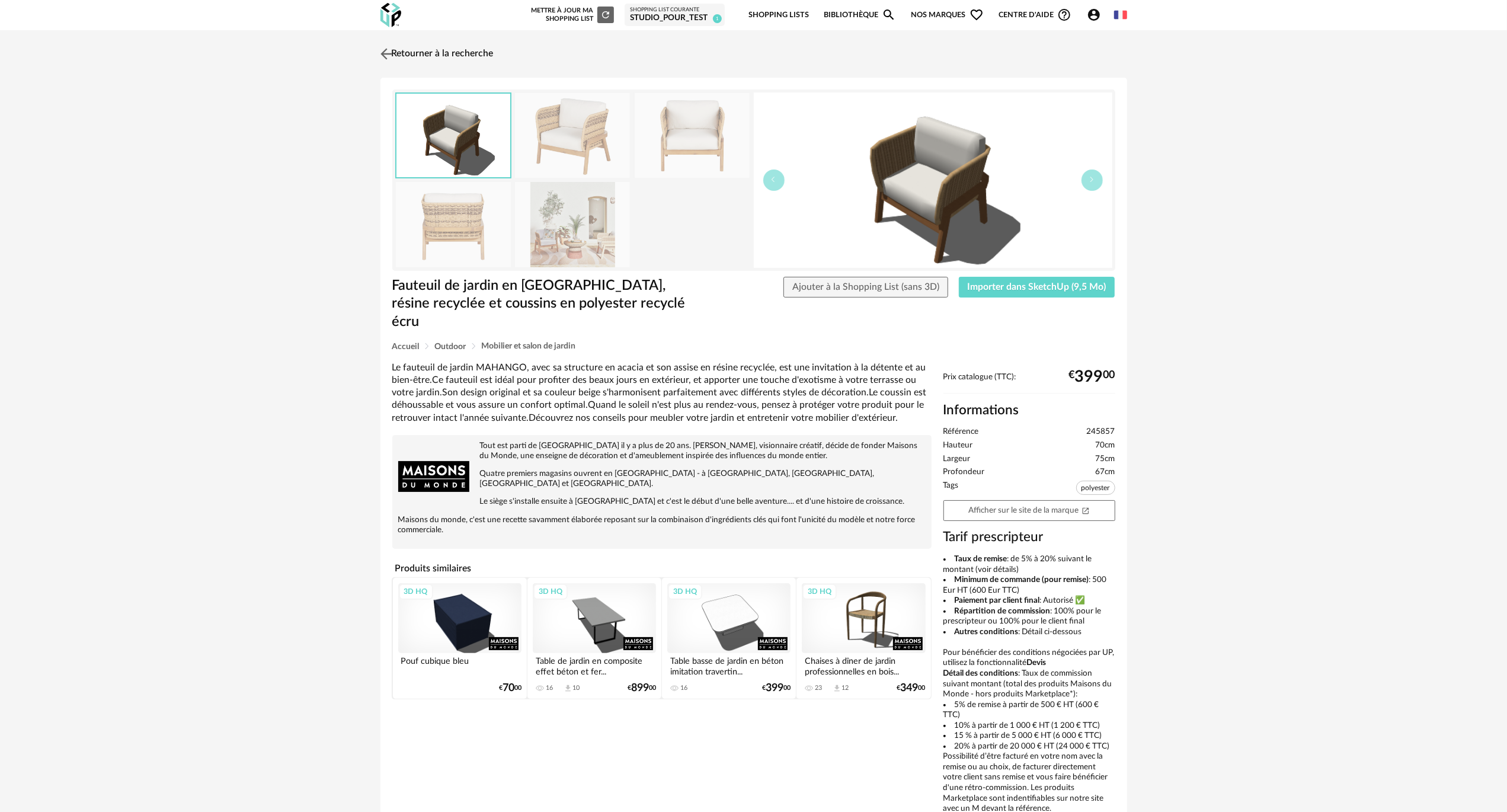
click at [413, 51] on link "Retourner à la recherche" at bounding box center [435, 54] width 117 height 26
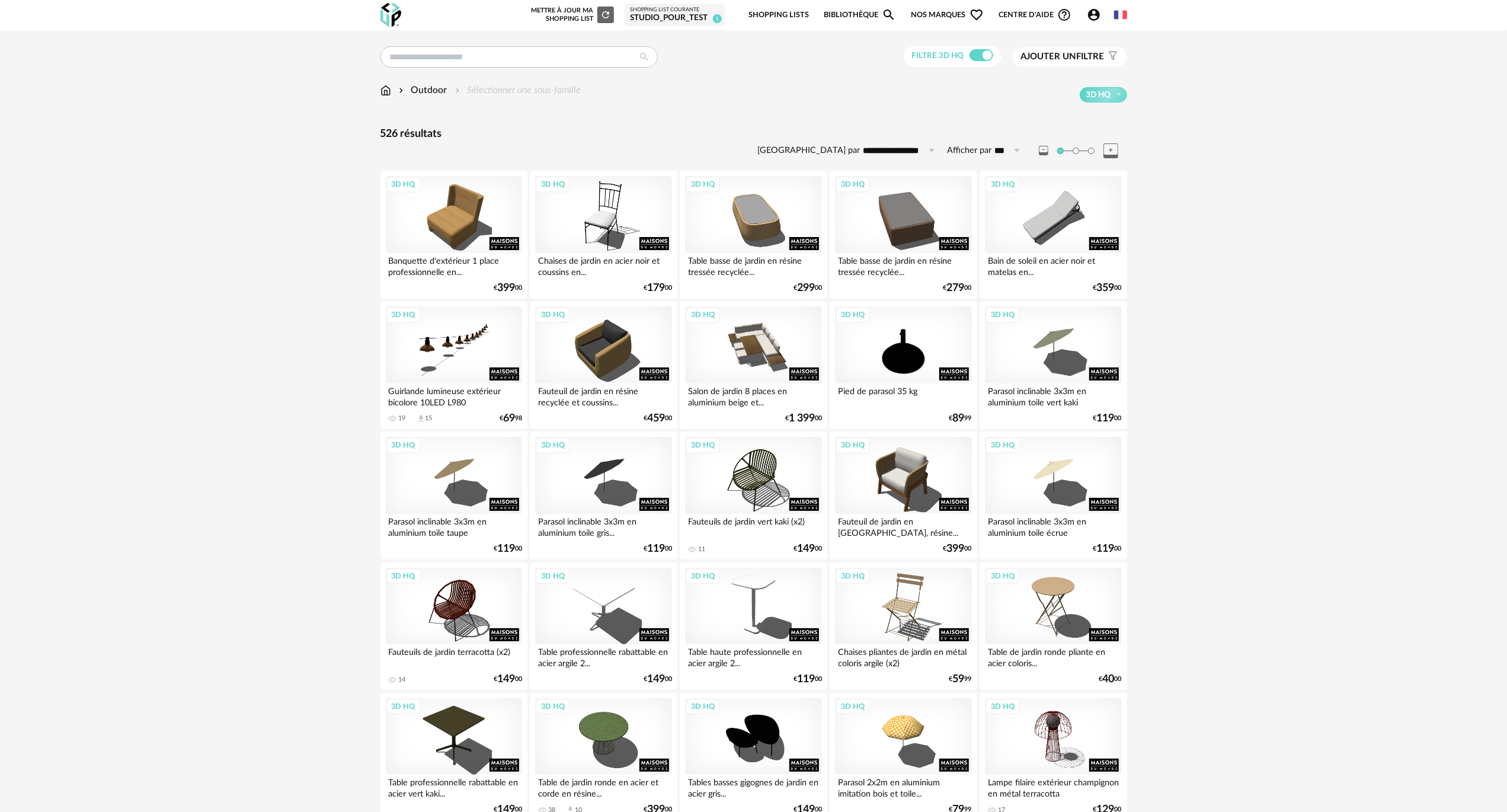
click at [929, 146] on icon at bounding box center [931, 150] width 15 height 19
click at [907, 204] on span "Prix croissant" at bounding box center [905, 201] width 63 height 10
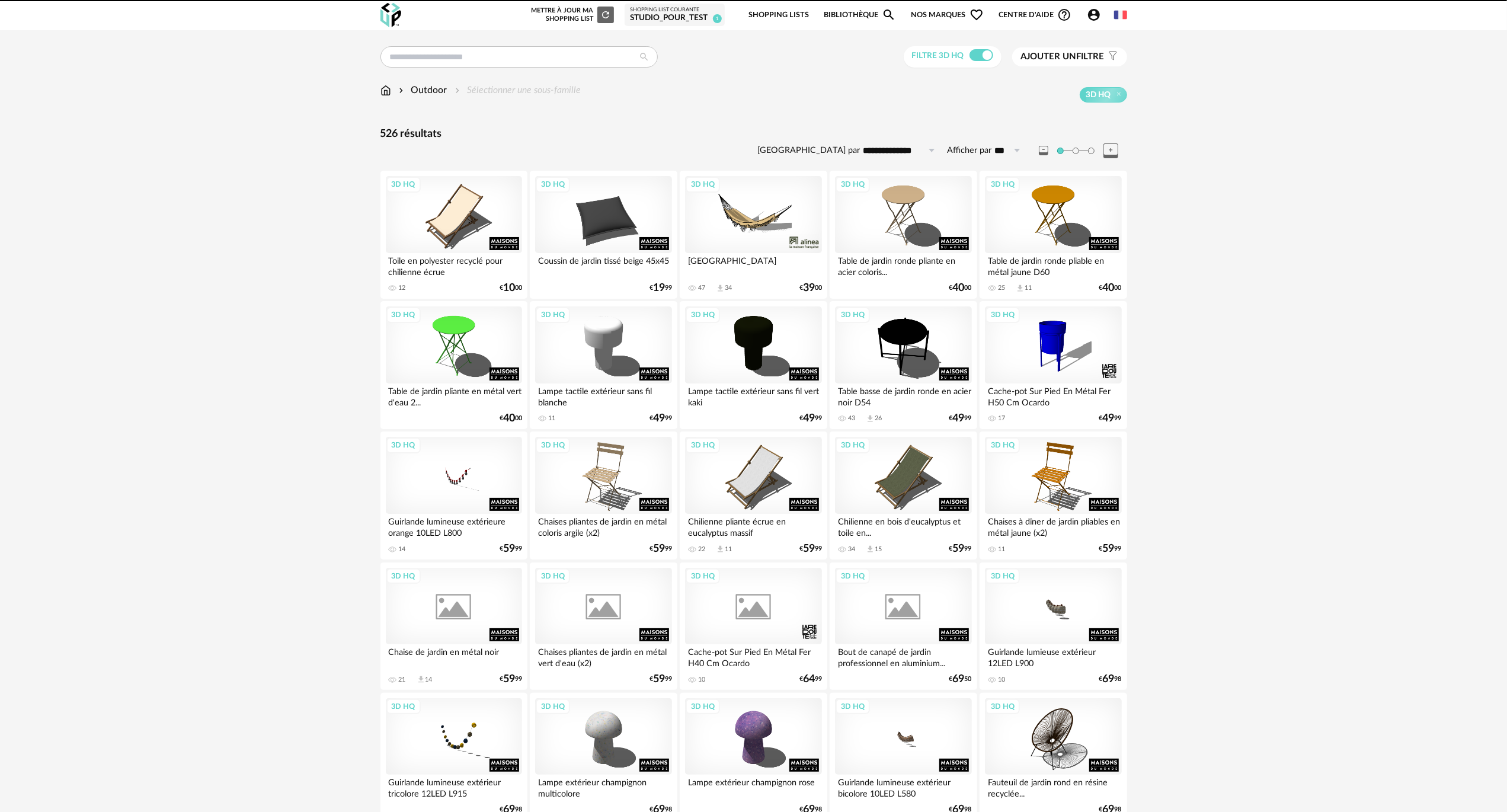
click at [913, 150] on input "**********" at bounding box center [901, 150] width 82 height 19
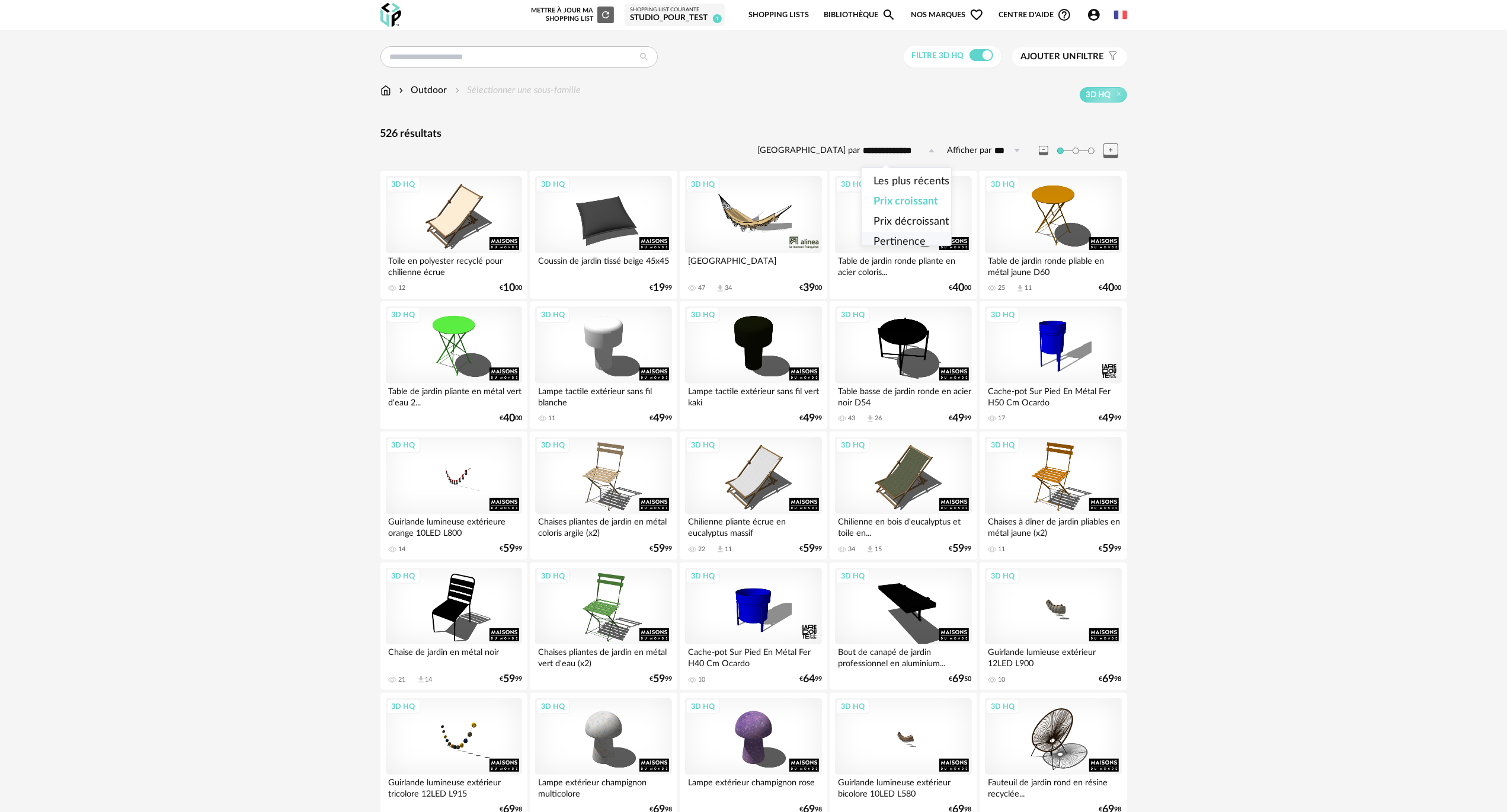
click at [908, 241] on span "Pertinence" at bounding box center [899, 242] width 52 height 10
type input "**********"
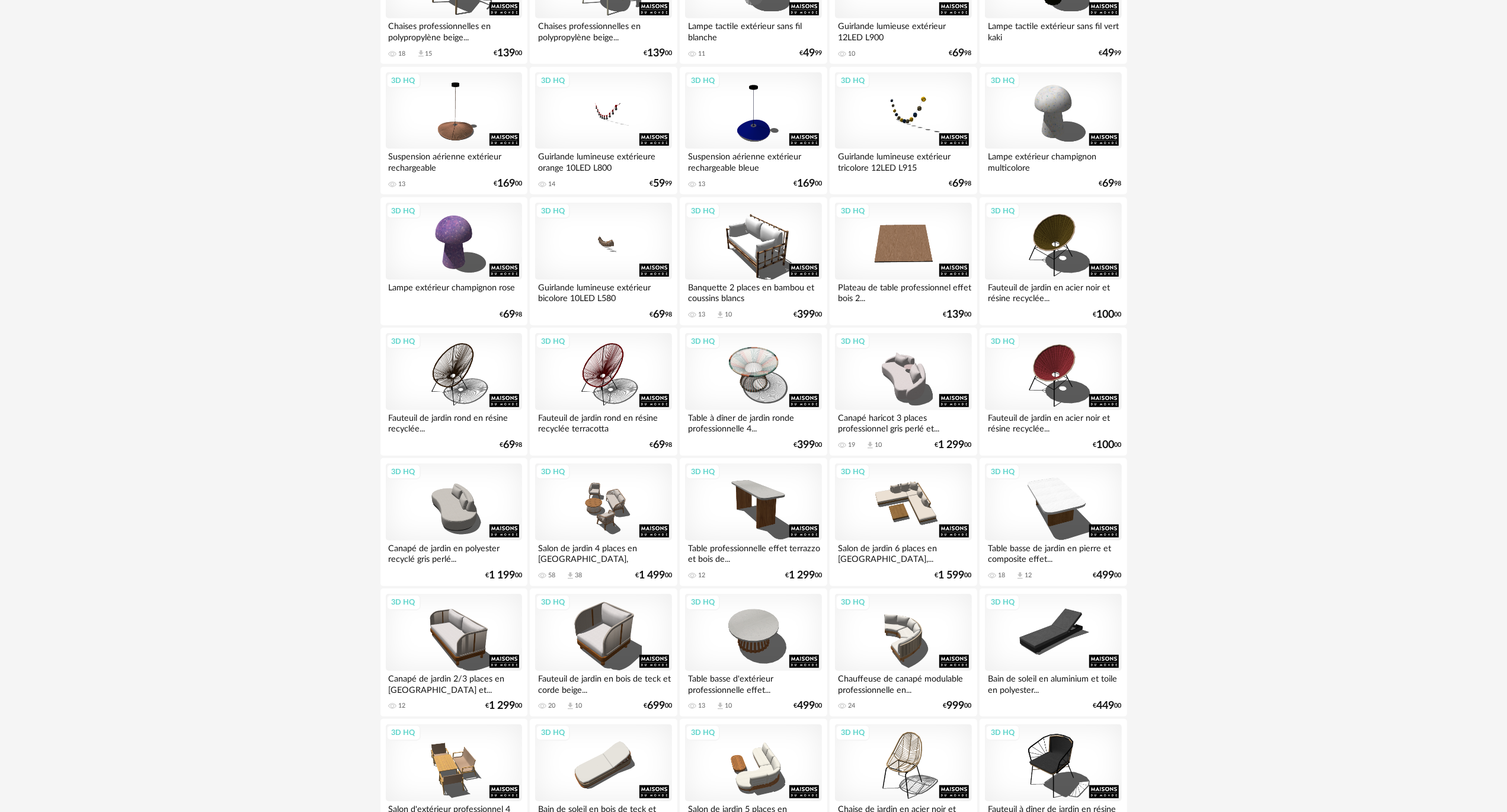
scroll to position [948, 0]
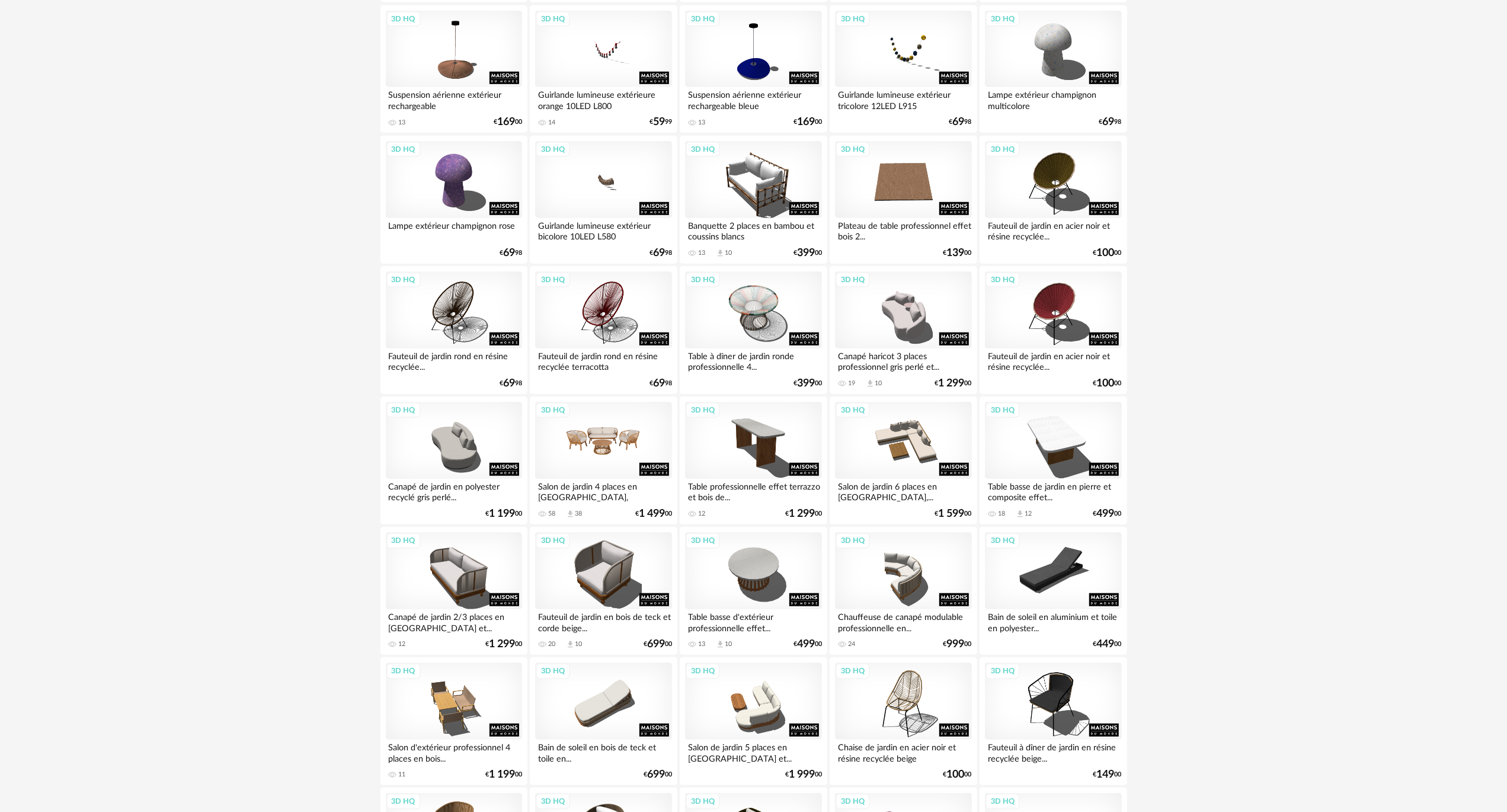
click at [616, 444] on div "3D HQ" at bounding box center [603, 440] width 136 height 77
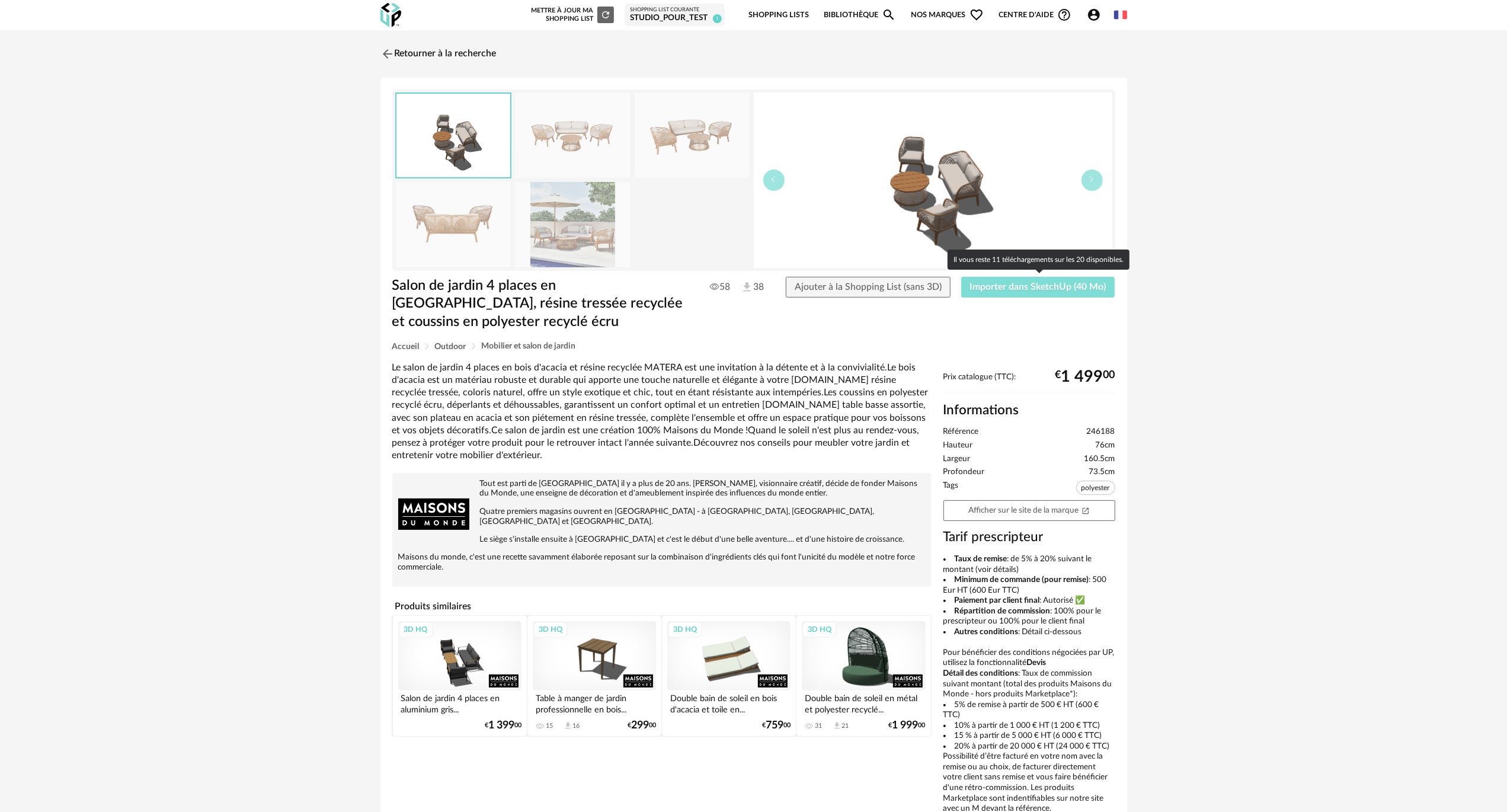
click at [1023, 277] on button "Importer dans SketchUp (40 Mo)" at bounding box center [1038, 287] width 154 height 22
